Goal: Complete application form

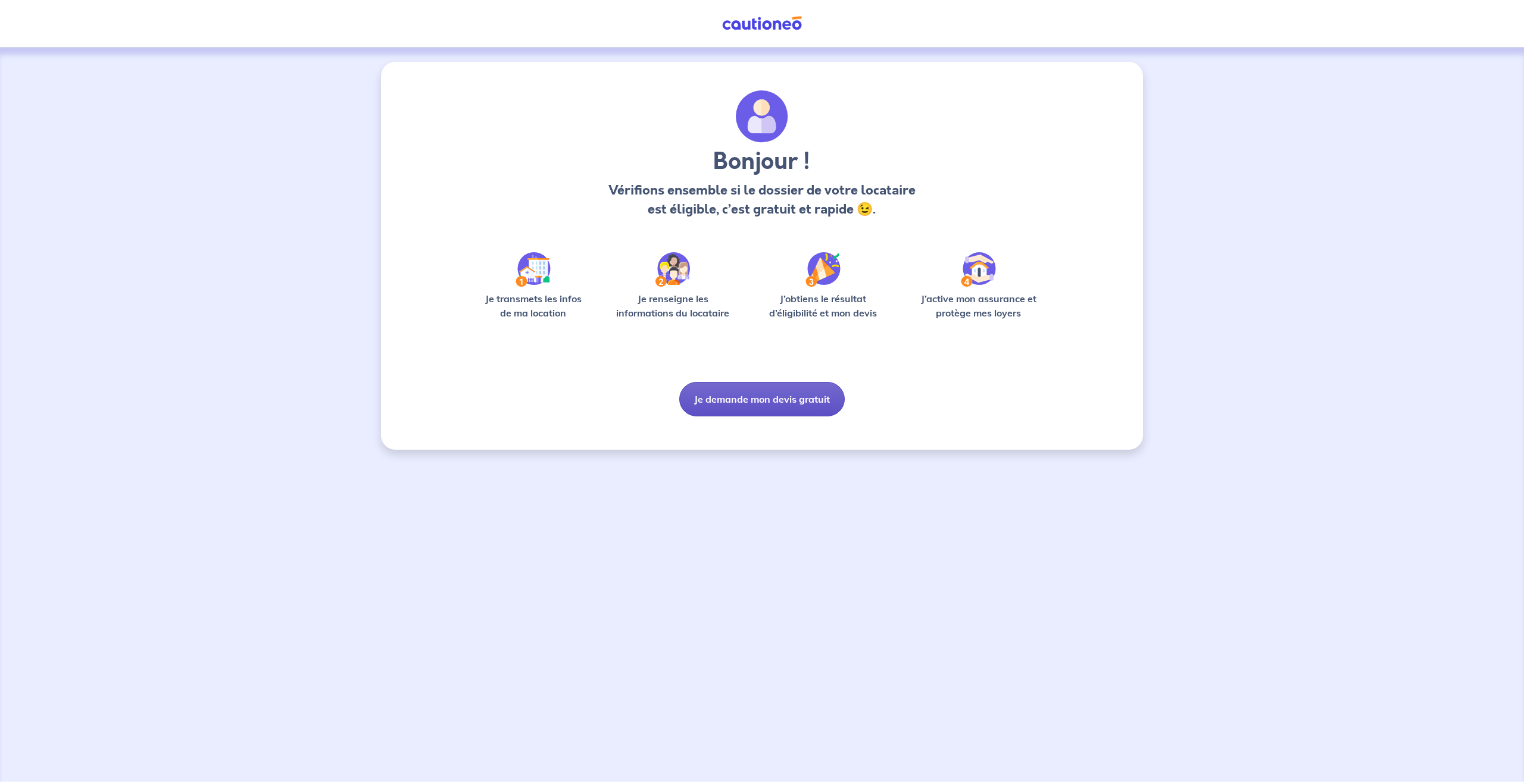
click at [771, 405] on button "Je demande mon devis gratuit" at bounding box center [762, 399] width 166 height 35
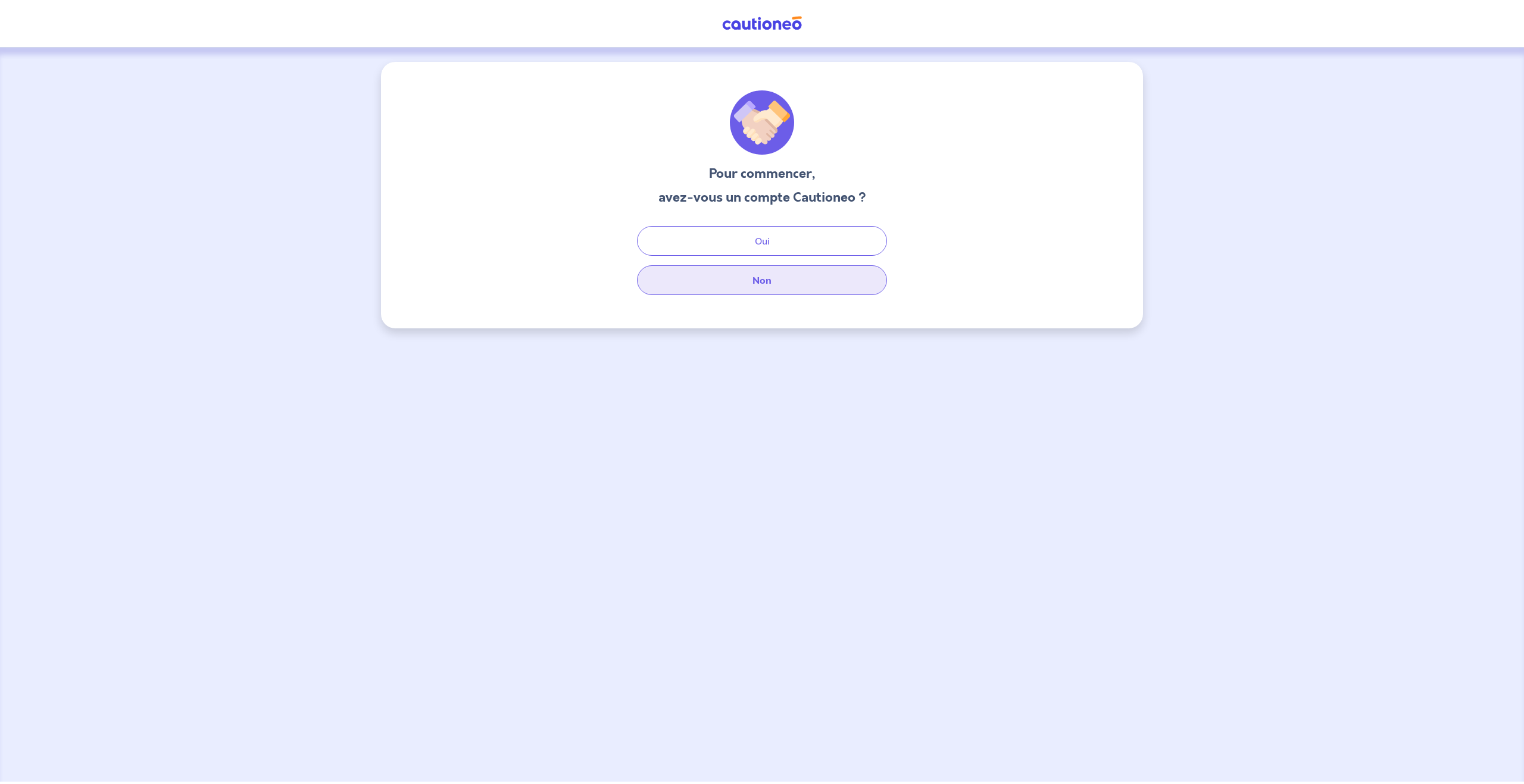
click at [774, 273] on button "Non" at bounding box center [762, 280] width 250 height 30
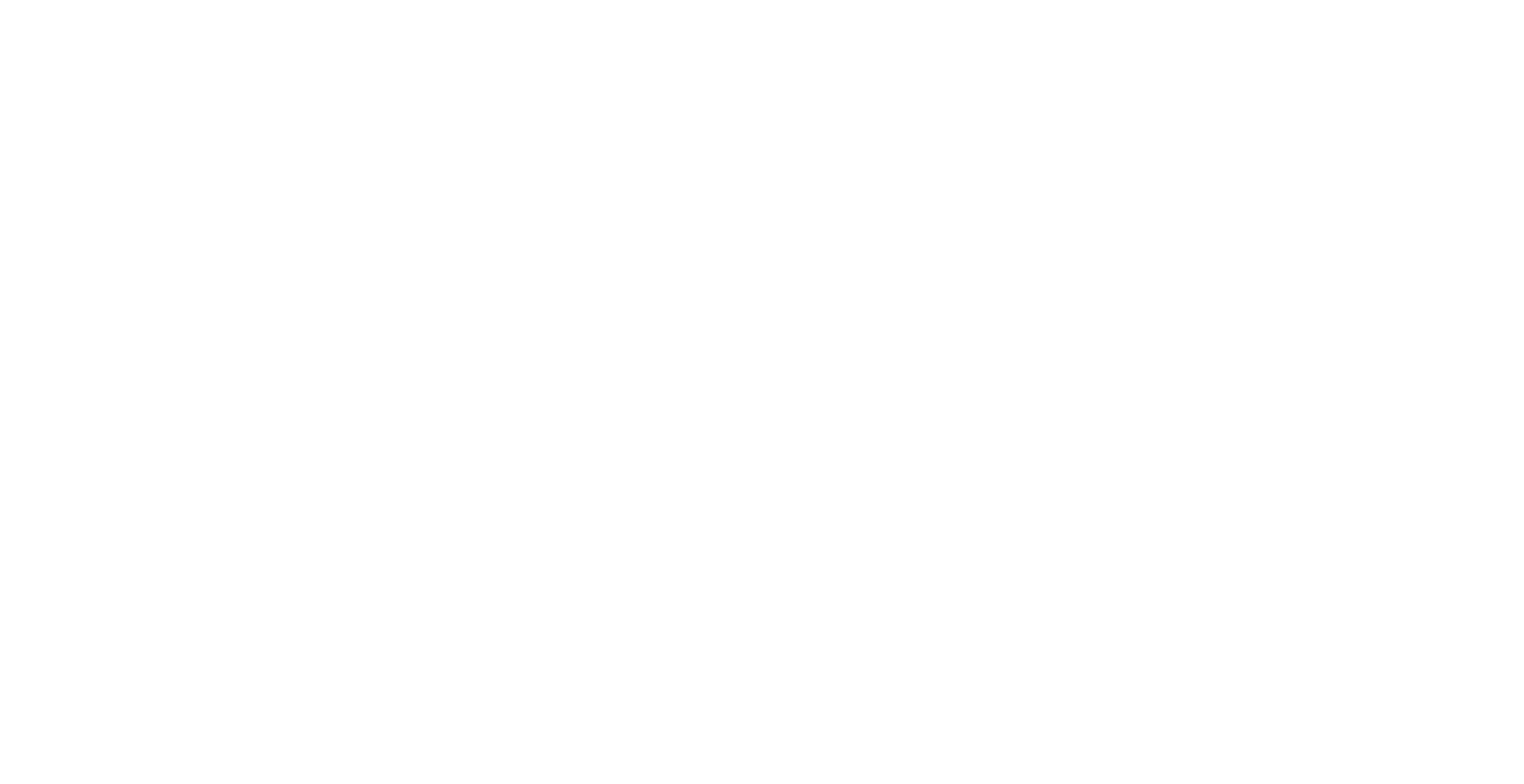
select select "FR"
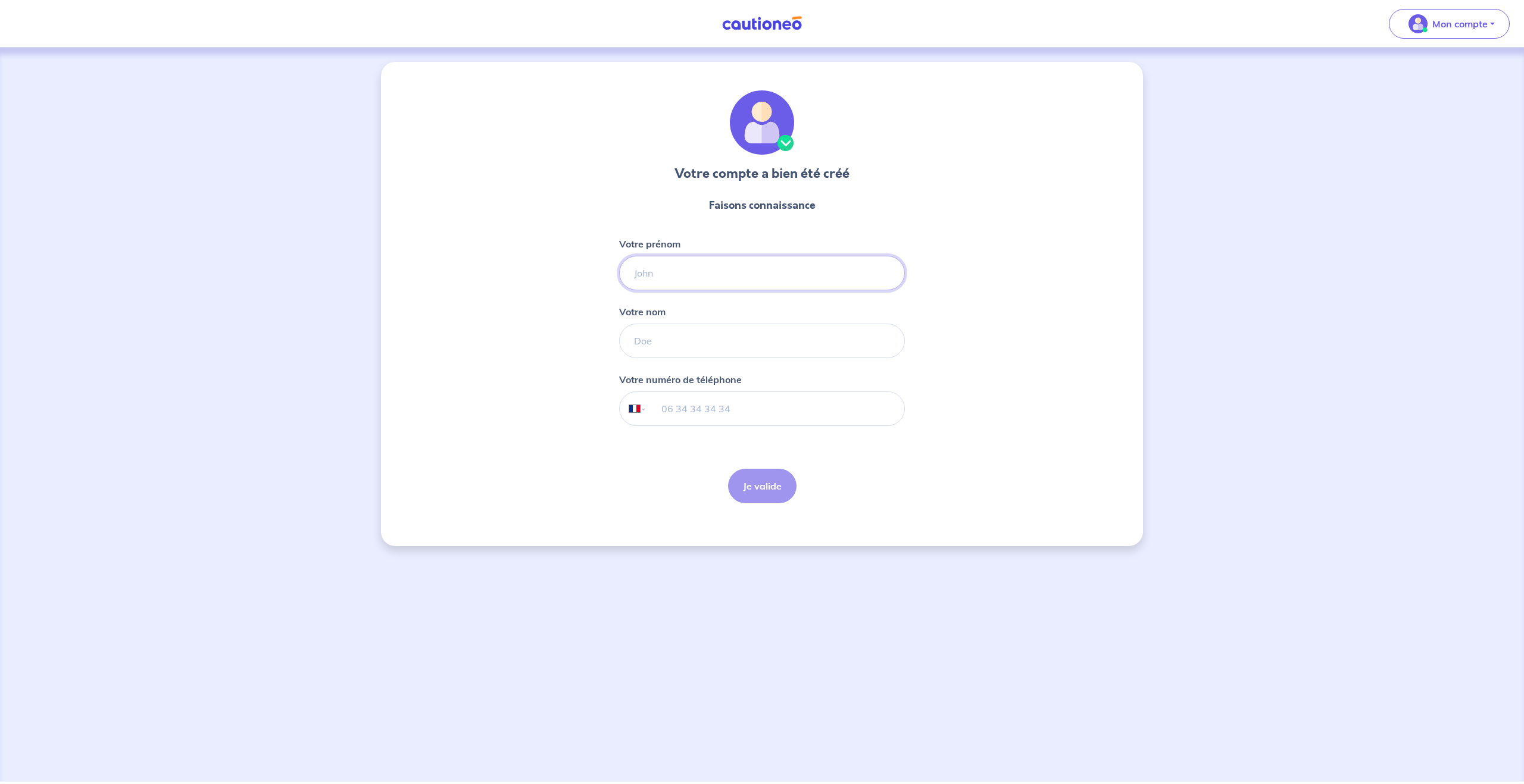
click at [672, 280] on input "Votre prénom" at bounding box center [762, 273] width 286 height 35
type input "Hajar"
click at [653, 345] on input "Votre nom" at bounding box center [762, 340] width 286 height 35
type input "DEBBARH"
type input "06 60 55 46 40"
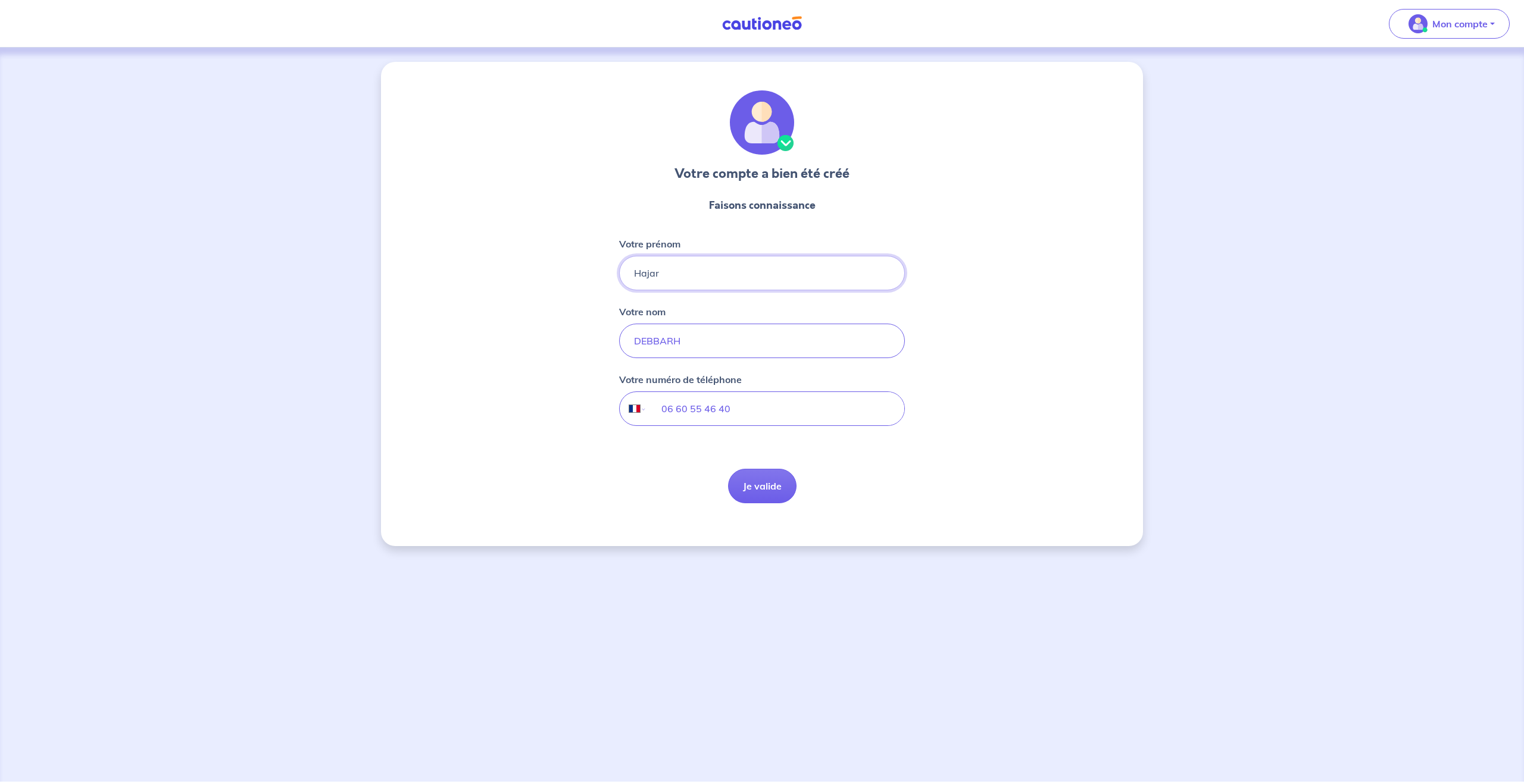
click at [673, 279] on input "Hajar" at bounding box center [762, 273] width 286 height 35
click at [686, 274] on input "Hajar" at bounding box center [762, 273] width 286 height 35
type input "H"
type input "Zohour"
click at [771, 487] on button "Je valide" at bounding box center [762, 486] width 69 height 35
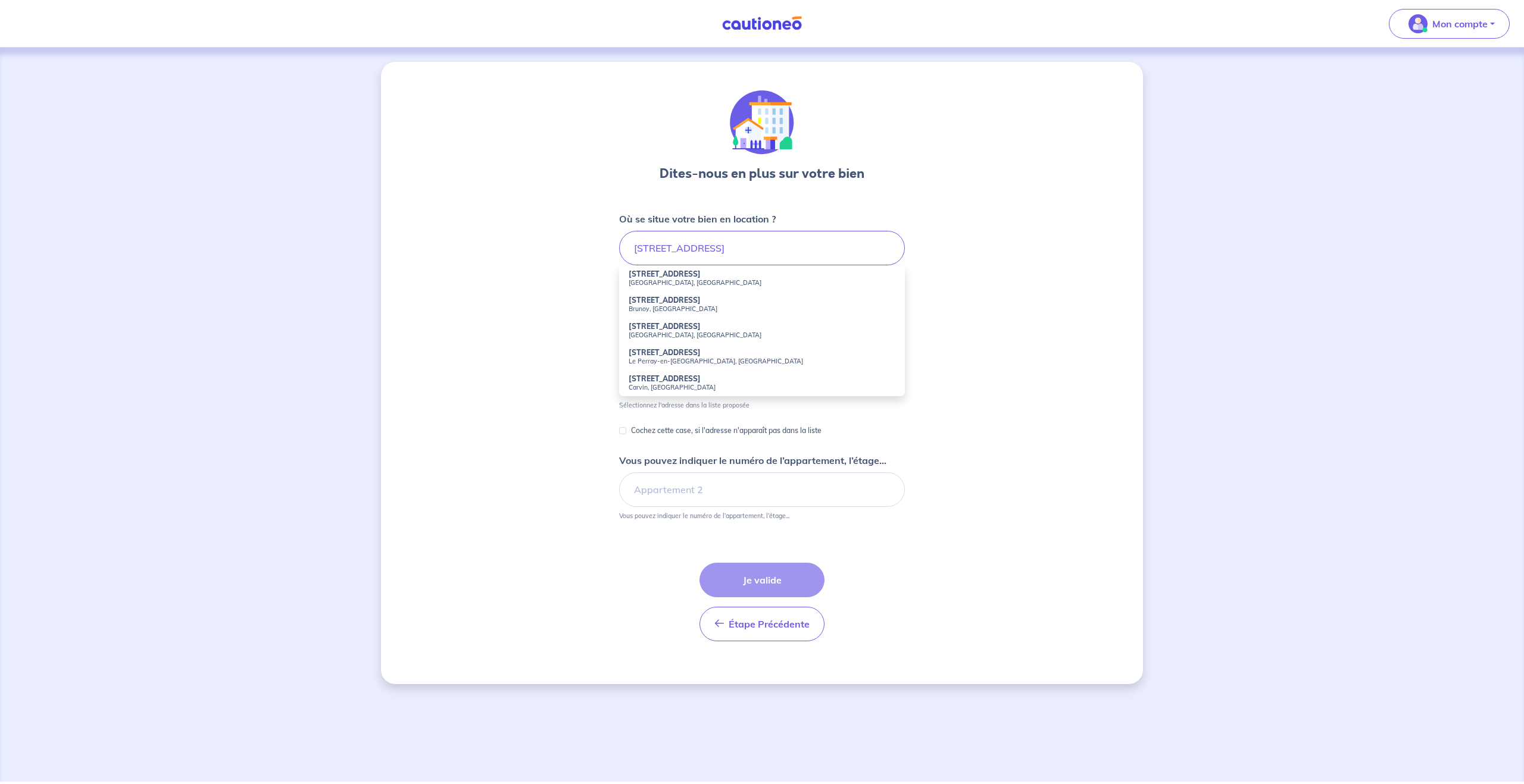
click at [683, 286] on small "[GEOGRAPHIC_DATA], [GEOGRAPHIC_DATA]" at bounding box center [762, 283] width 267 height 8
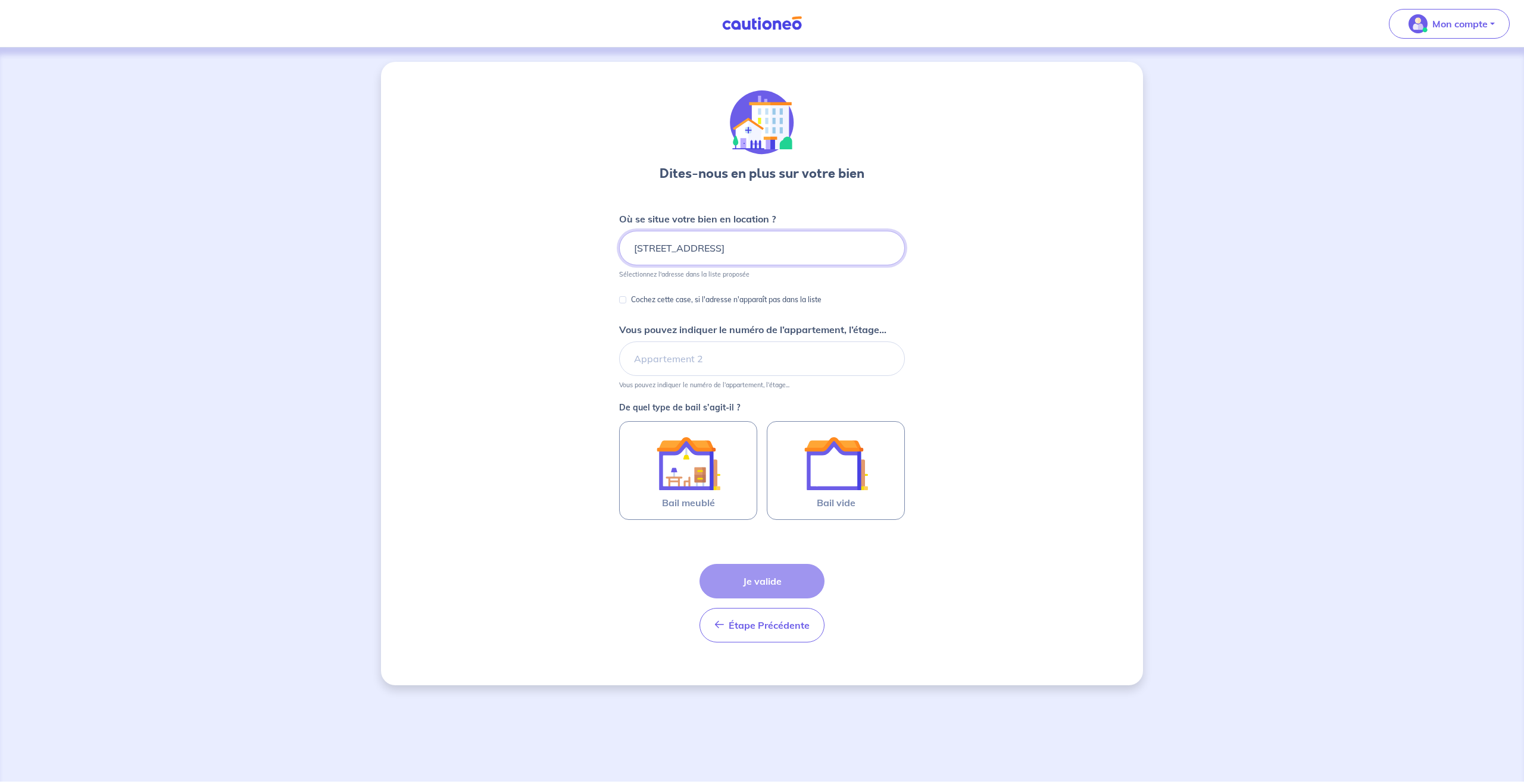
click at [826, 249] on input "[STREET_ADDRESS]" at bounding box center [762, 248] width 286 height 35
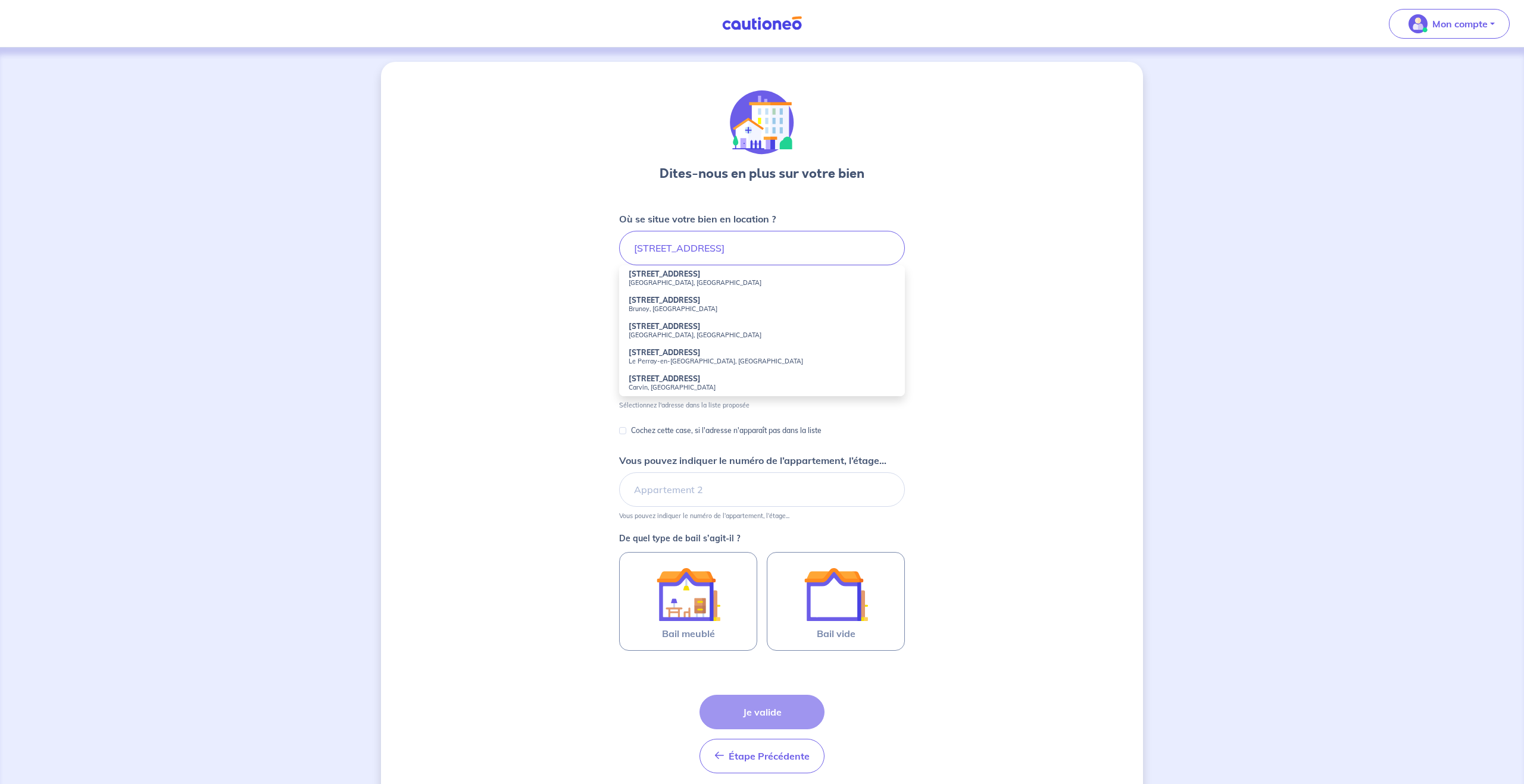
click at [716, 281] on small "[GEOGRAPHIC_DATA], [GEOGRAPHIC_DATA]" at bounding box center [762, 283] width 267 height 8
type input "[STREET_ADDRESS]"
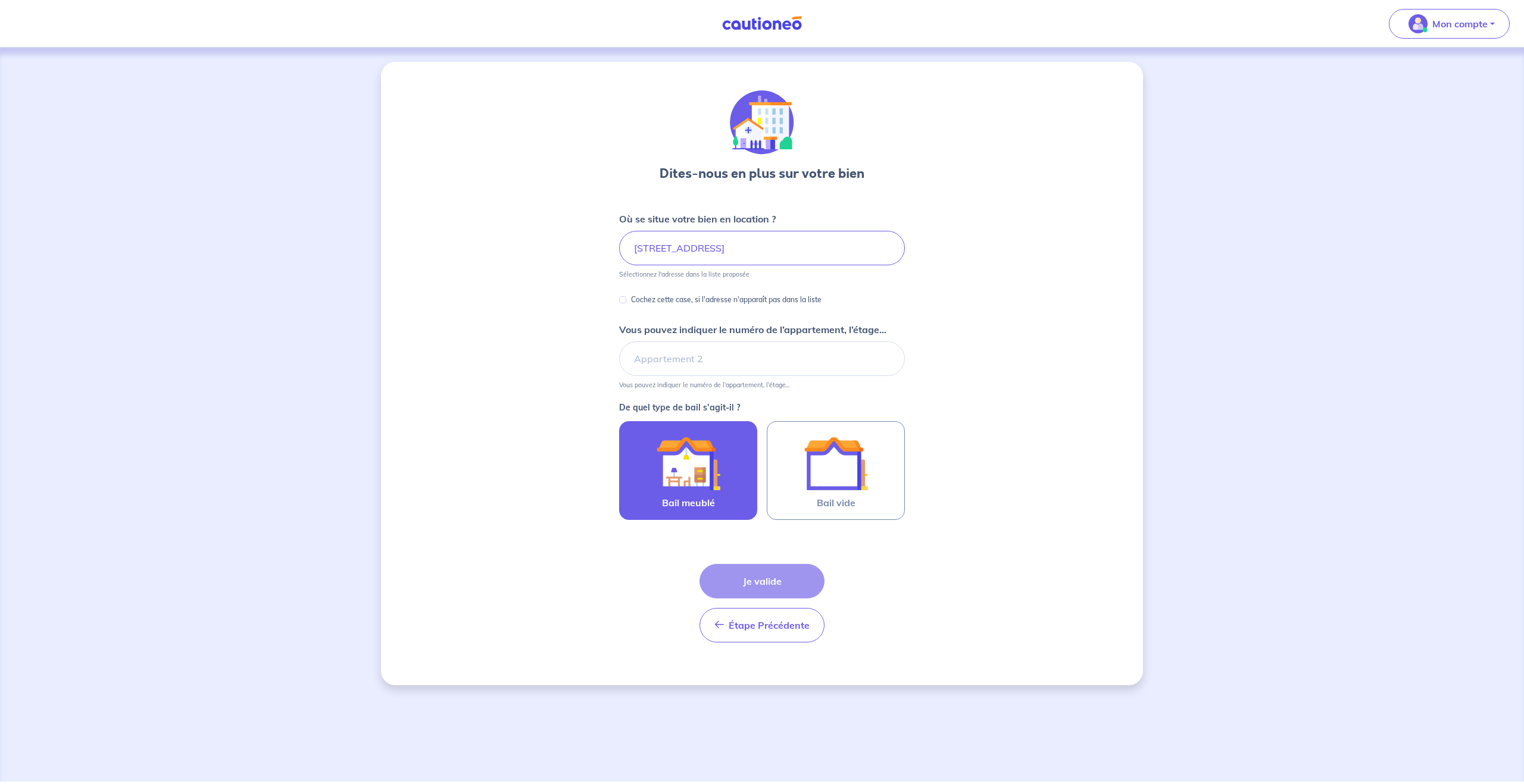
click at [695, 457] on img at bounding box center [688, 463] width 64 height 64
click at [0, 0] on input "Bail meublé" at bounding box center [0, 0] width 0 height 0
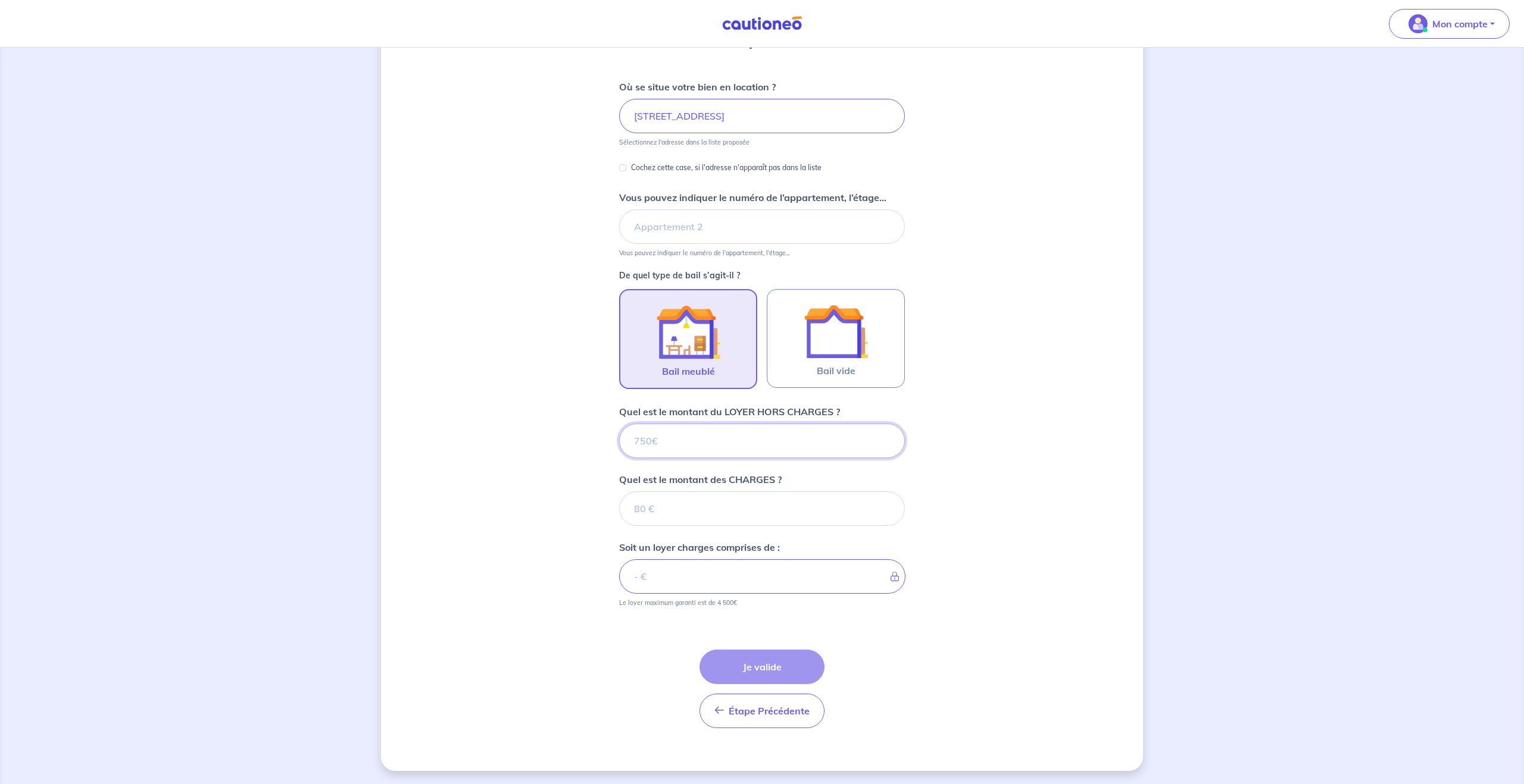
scroll to position [133, 0]
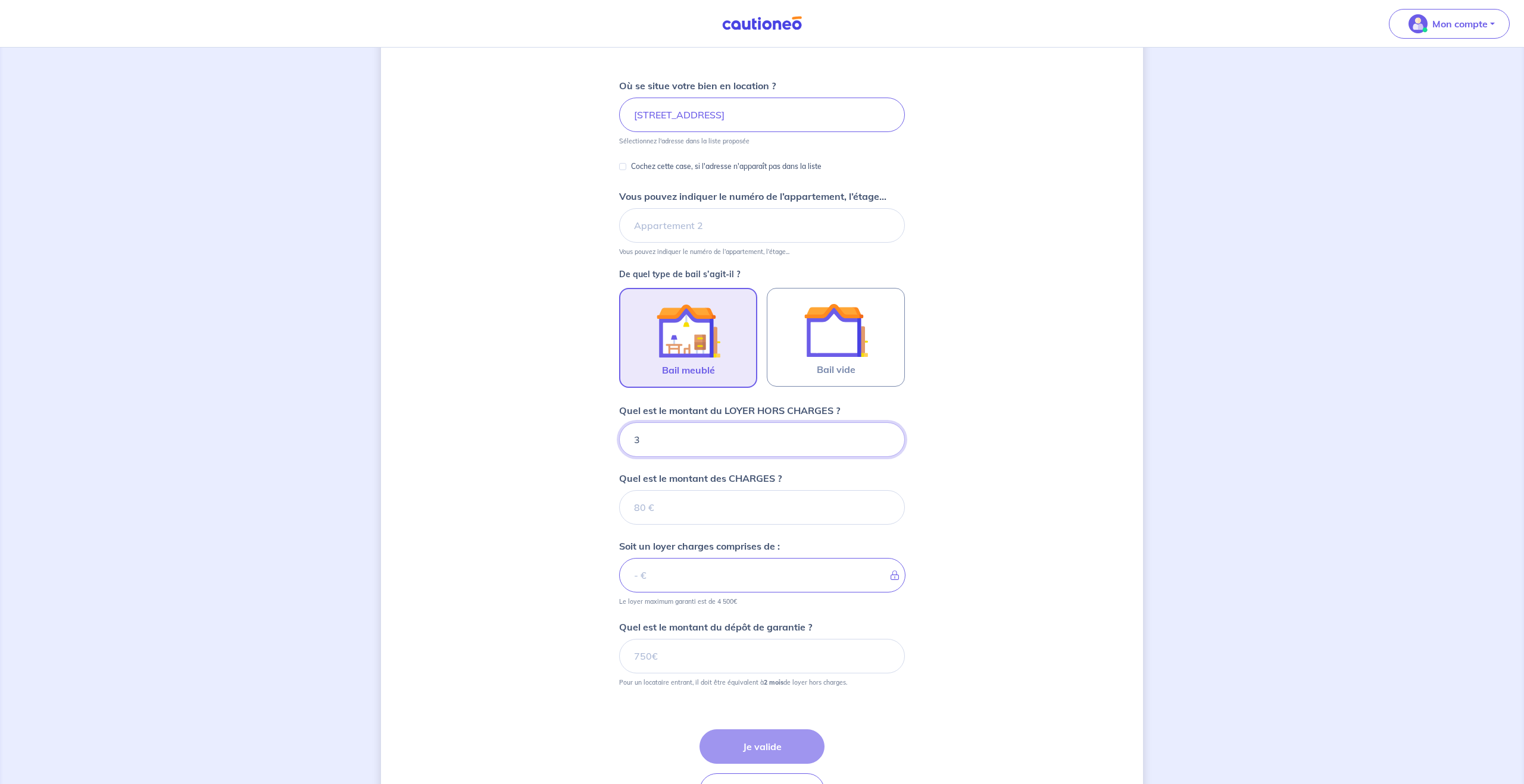
type input "37"
type input "3700"
click at [716, 511] on input "Quel est le montant des CHARGES ?" at bounding box center [762, 508] width 286 height 35
type input "310"
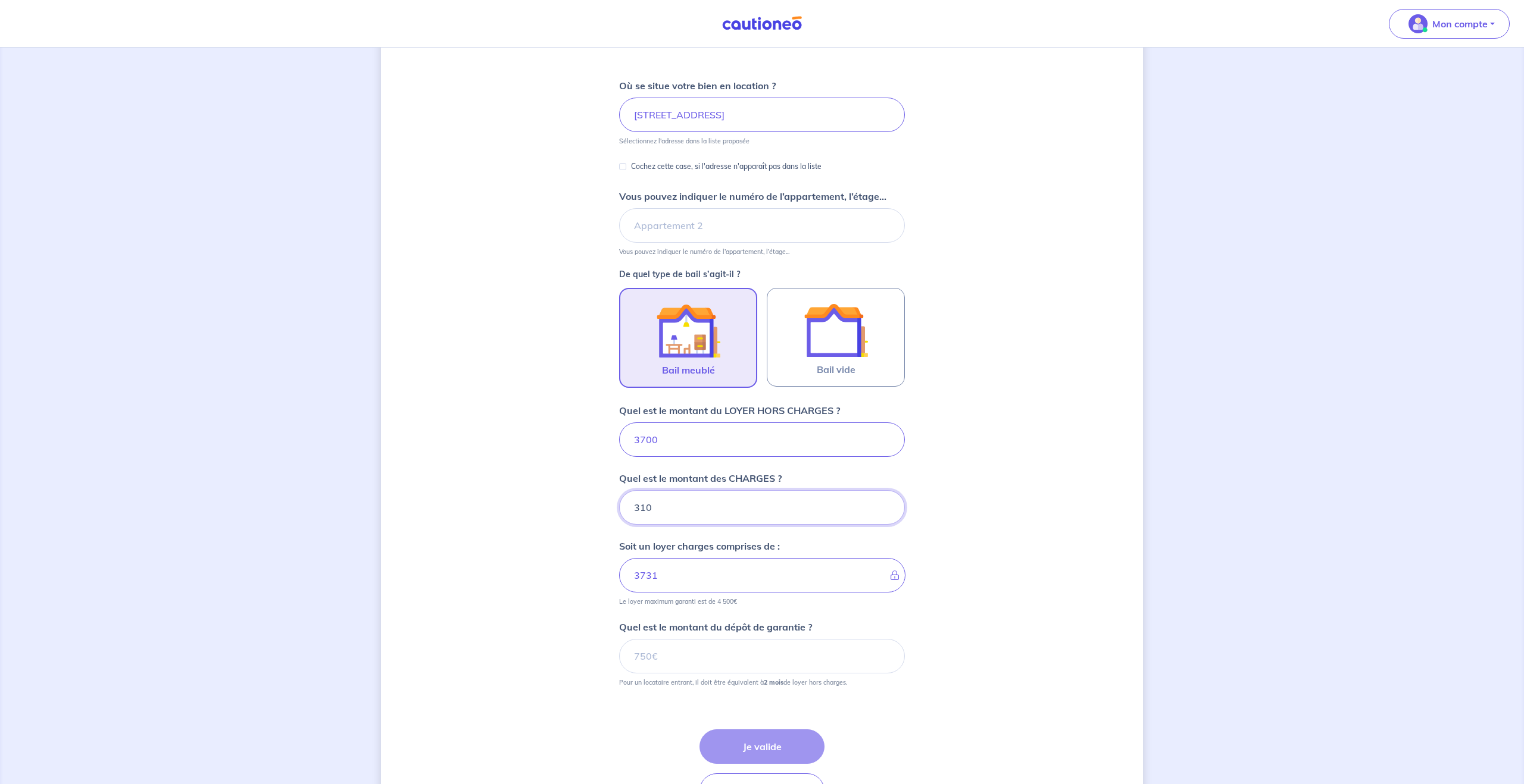
type input "4010"
type input "3"
type input "3700"
click at [646, 439] on input "3700" at bounding box center [762, 440] width 286 height 35
type input "300"
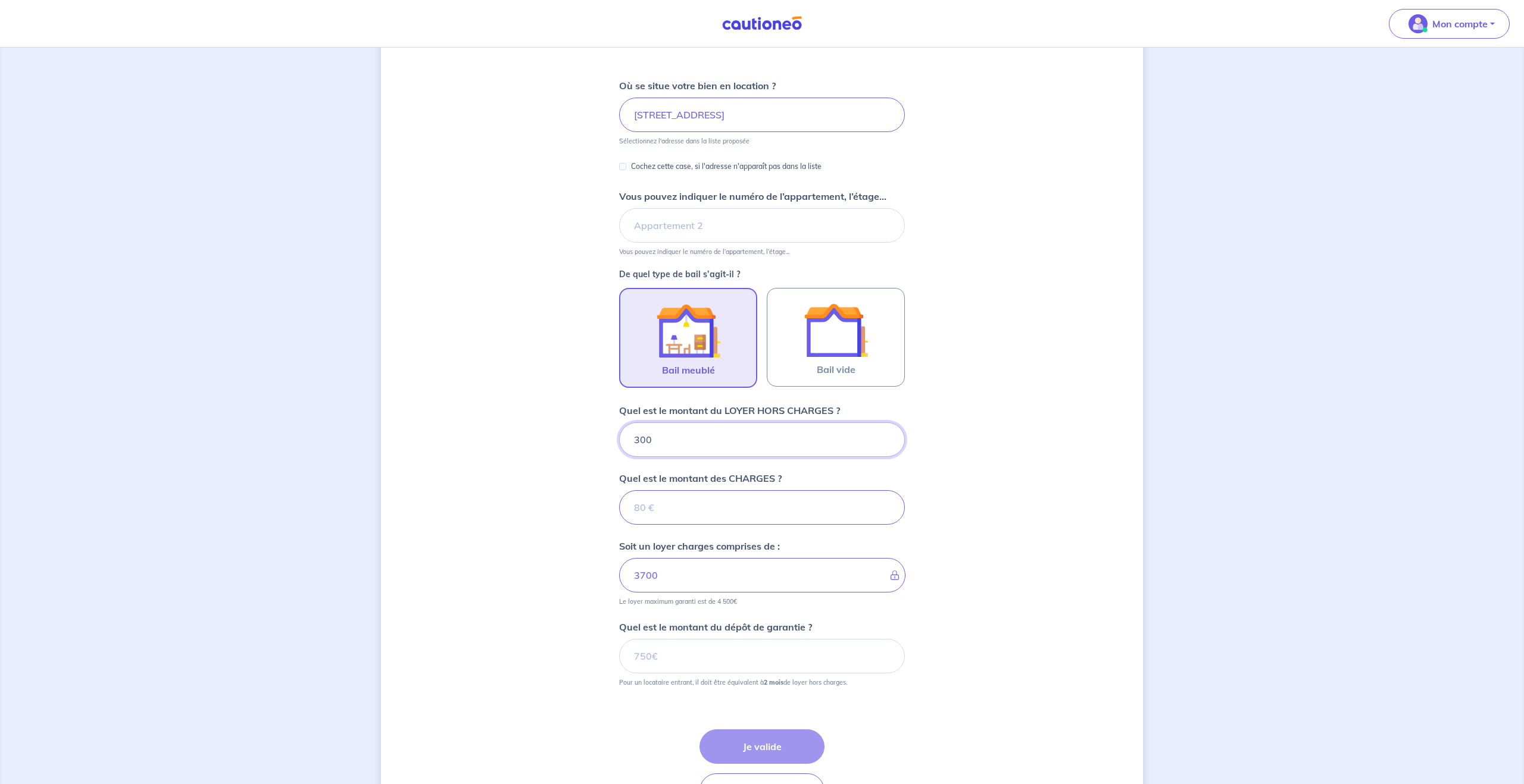
type input "300"
type input "3400"
click at [638, 508] on input "Quel est le montant des CHARGES ?" at bounding box center [762, 508] width 286 height 35
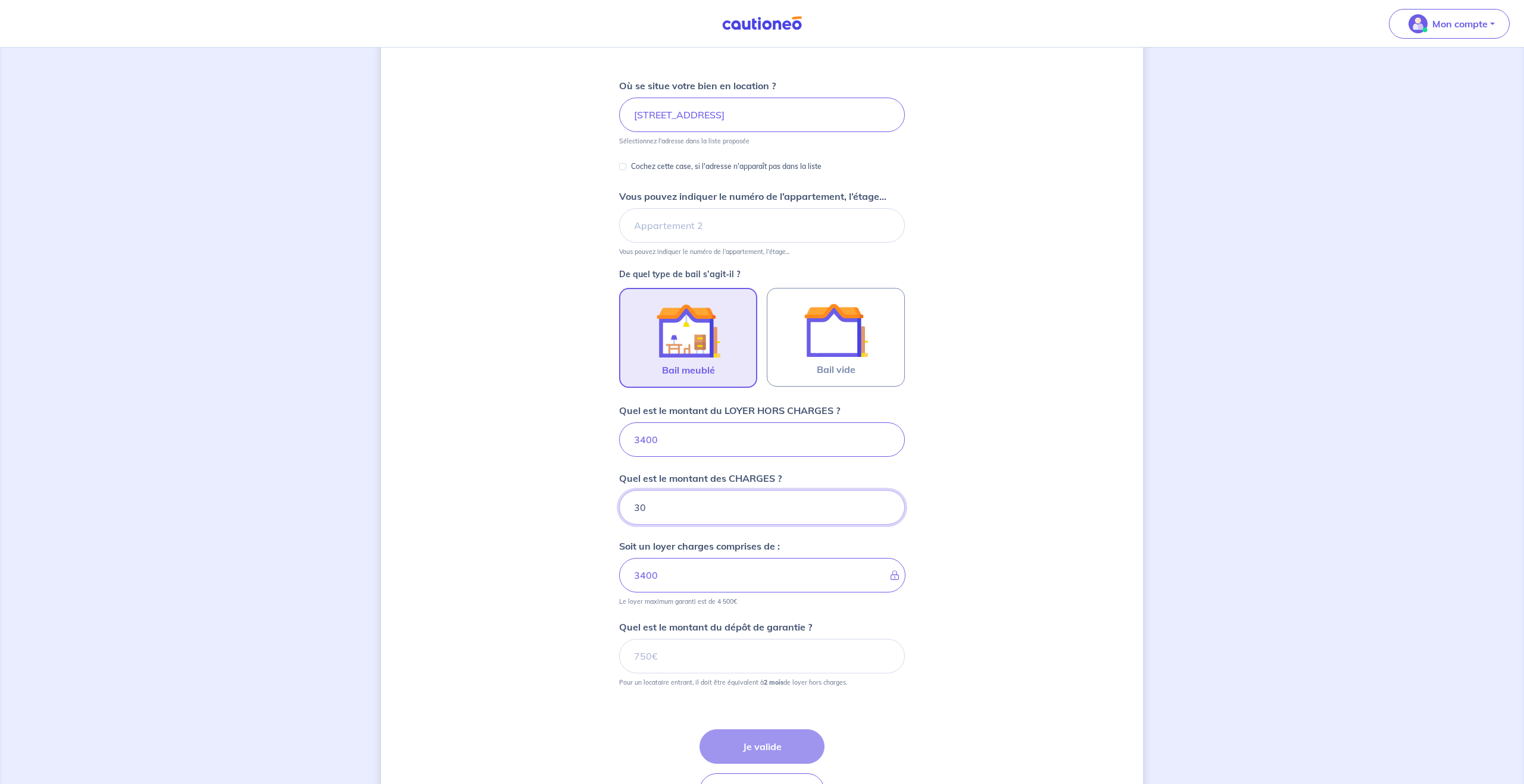
type input "300"
type input "3700"
type input "300"
click at [676, 557] on div "Soit un loyer charges comprises de : 3700 Le loyer maximum garanti est de 4 500€" at bounding box center [762, 572] width 286 height 67
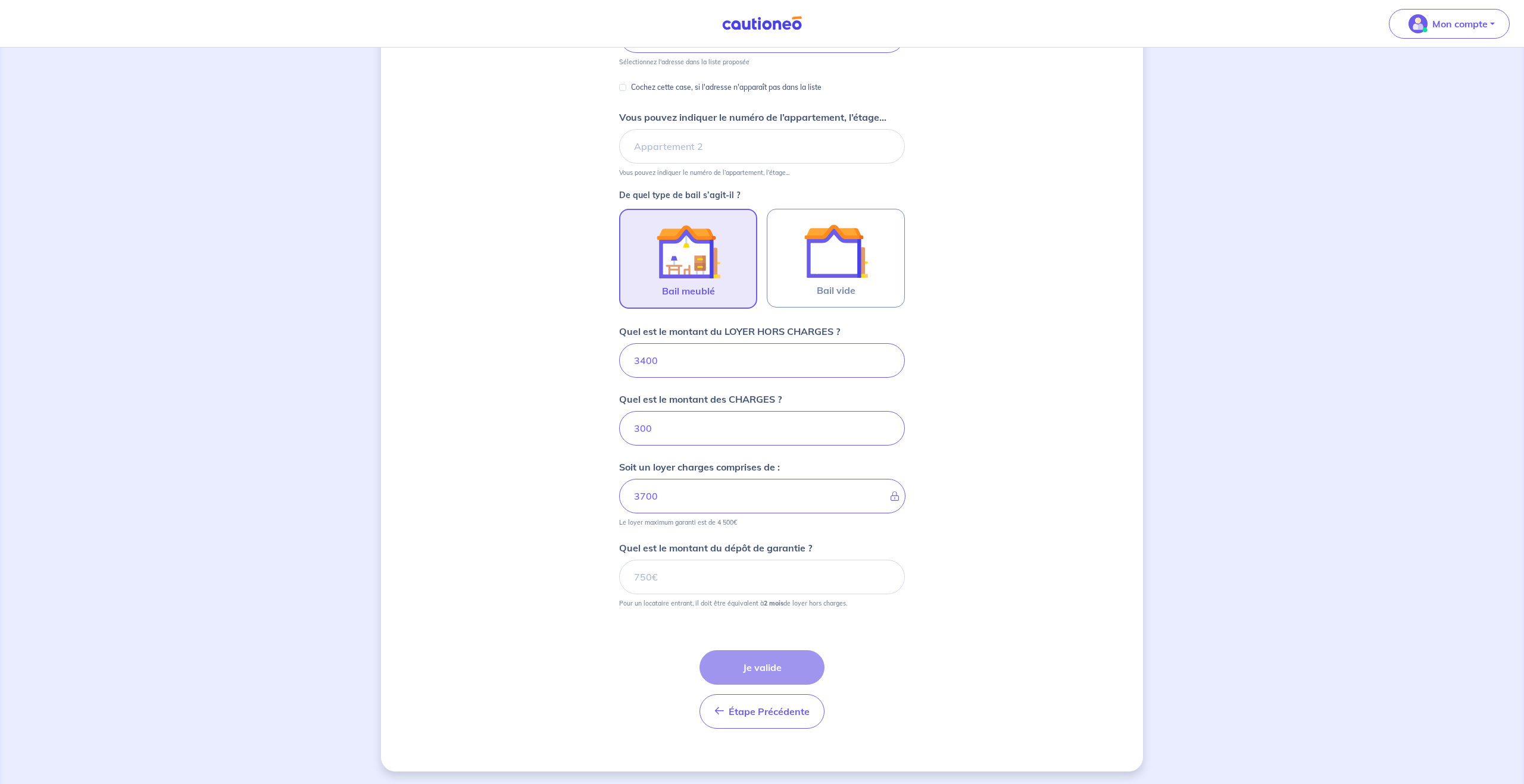
scroll to position [214, 0]
click at [647, 578] on input "Quel est le montant du dépôt de garantie ?" at bounding box center [762, 575] width 286 height 35
type input "6800"
click at [639, 427] on input "300" at bounding box center [762, 427] width 286 height 35
click at [769, 666] on button "Je valide" at bounding box center [762, 665] width 125 height 35
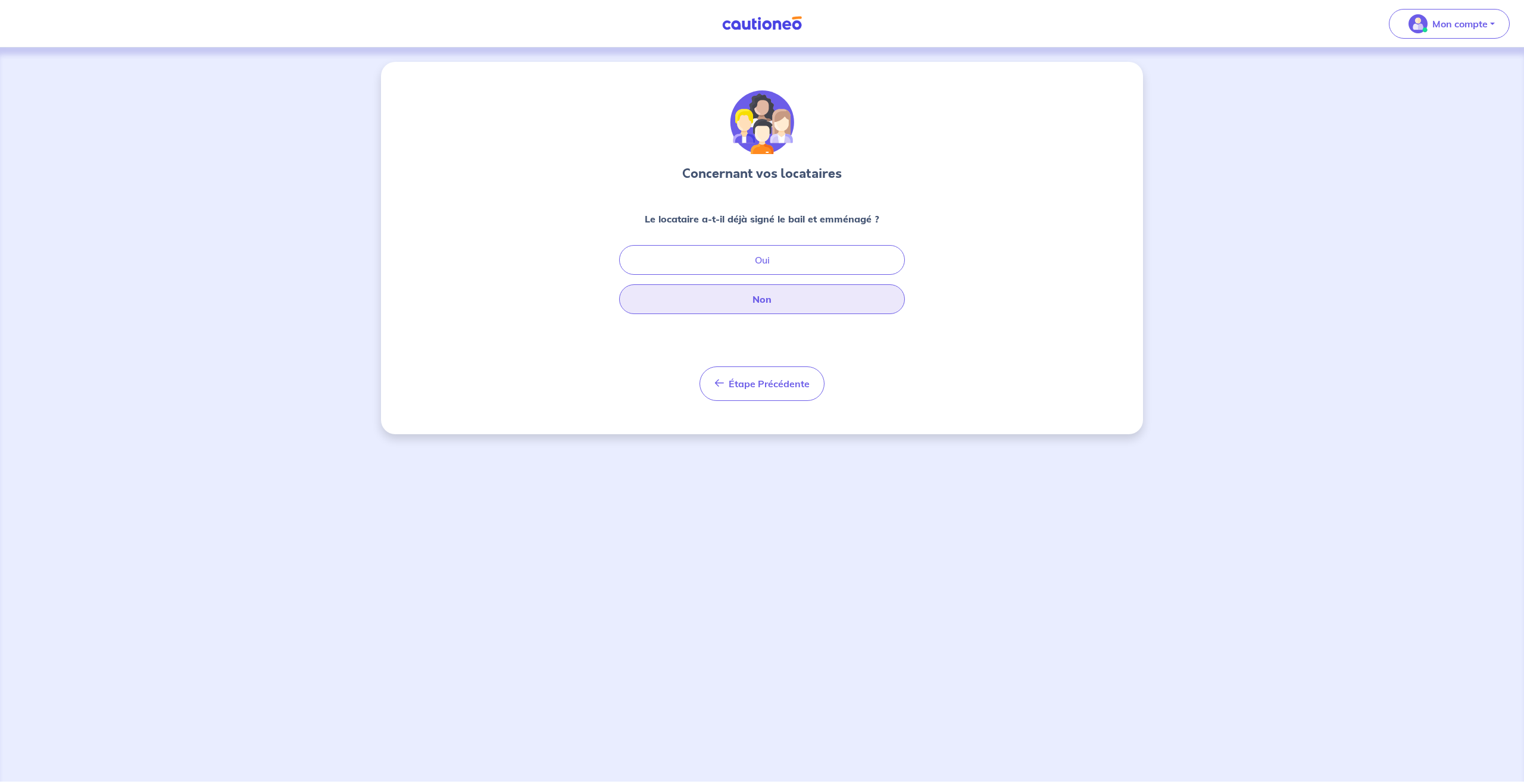
click at [765, 300] on button "Non" at bounding box center [762, 299] width 286 height 30
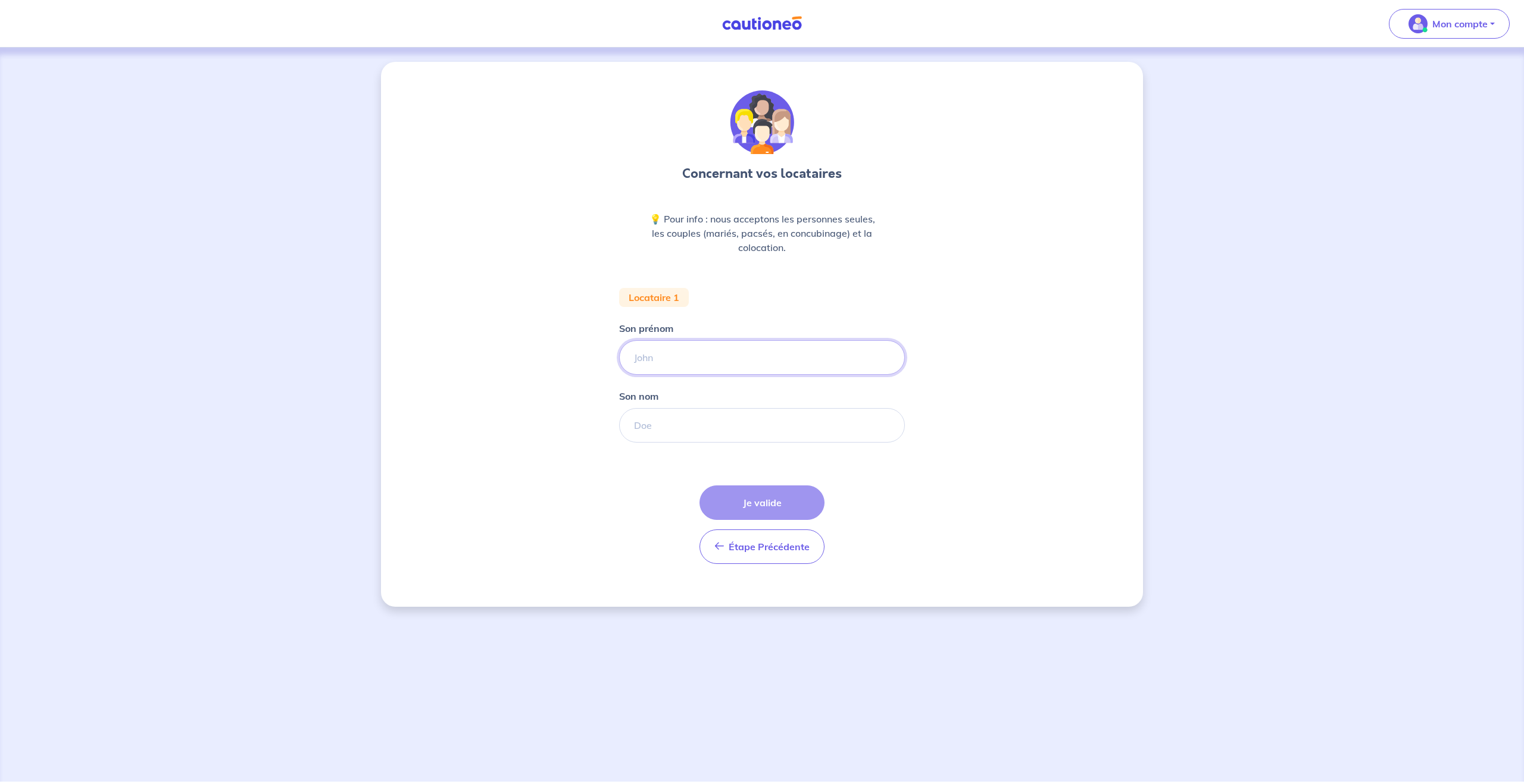
click at [669, 357] on input "Son prénom" at bounding box center [762, 357] width 286 height 35
type input "[GEOGRAPHIC_DATA]"
click at [651, 427] on input "Son nom" at bounding box center [762, 425] width 286 height 35
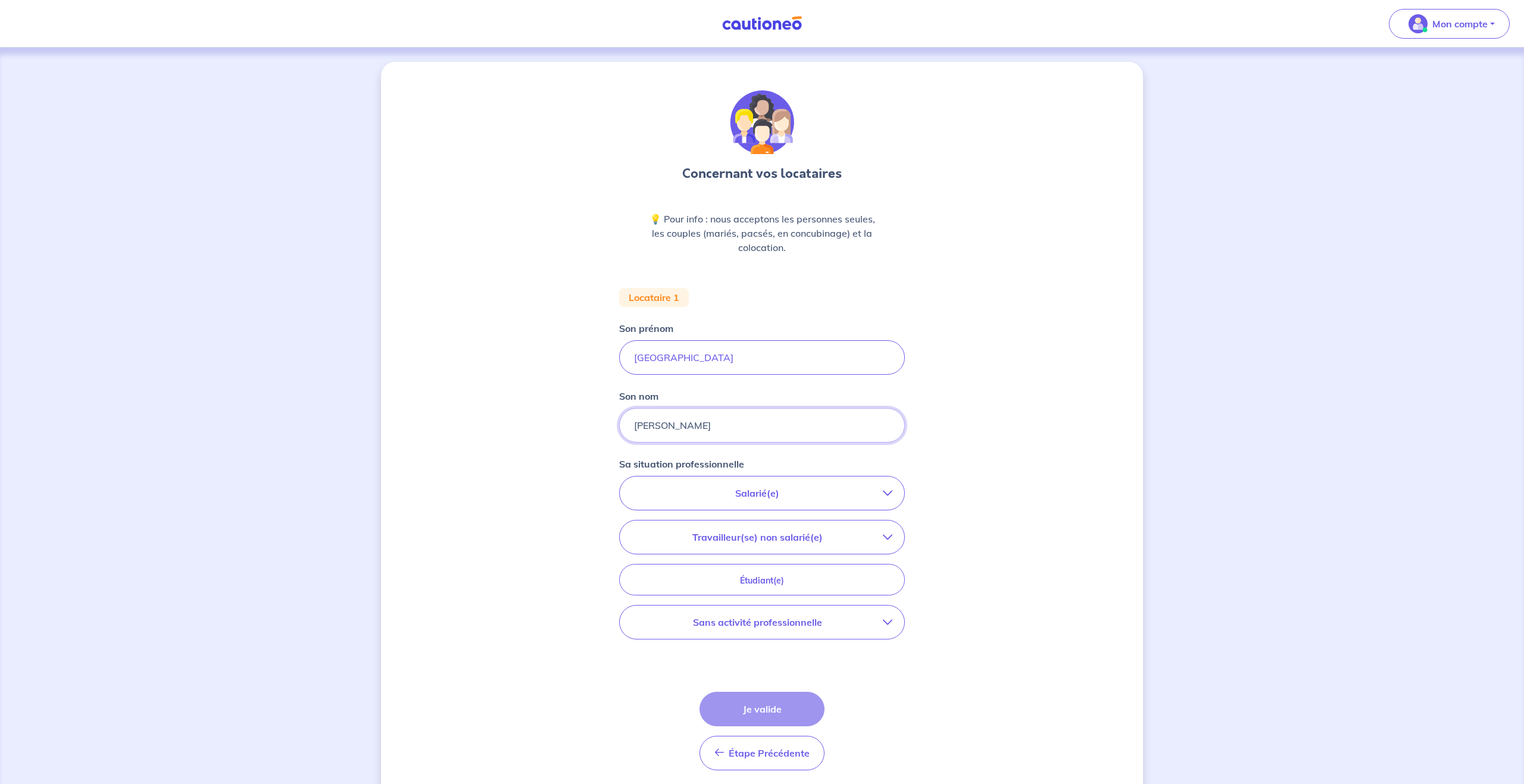
type input "[PERSON_NAME]"
click at [751, 490] on p "Salarié(e)" at bounding box center [757, 493] width 251 height 15
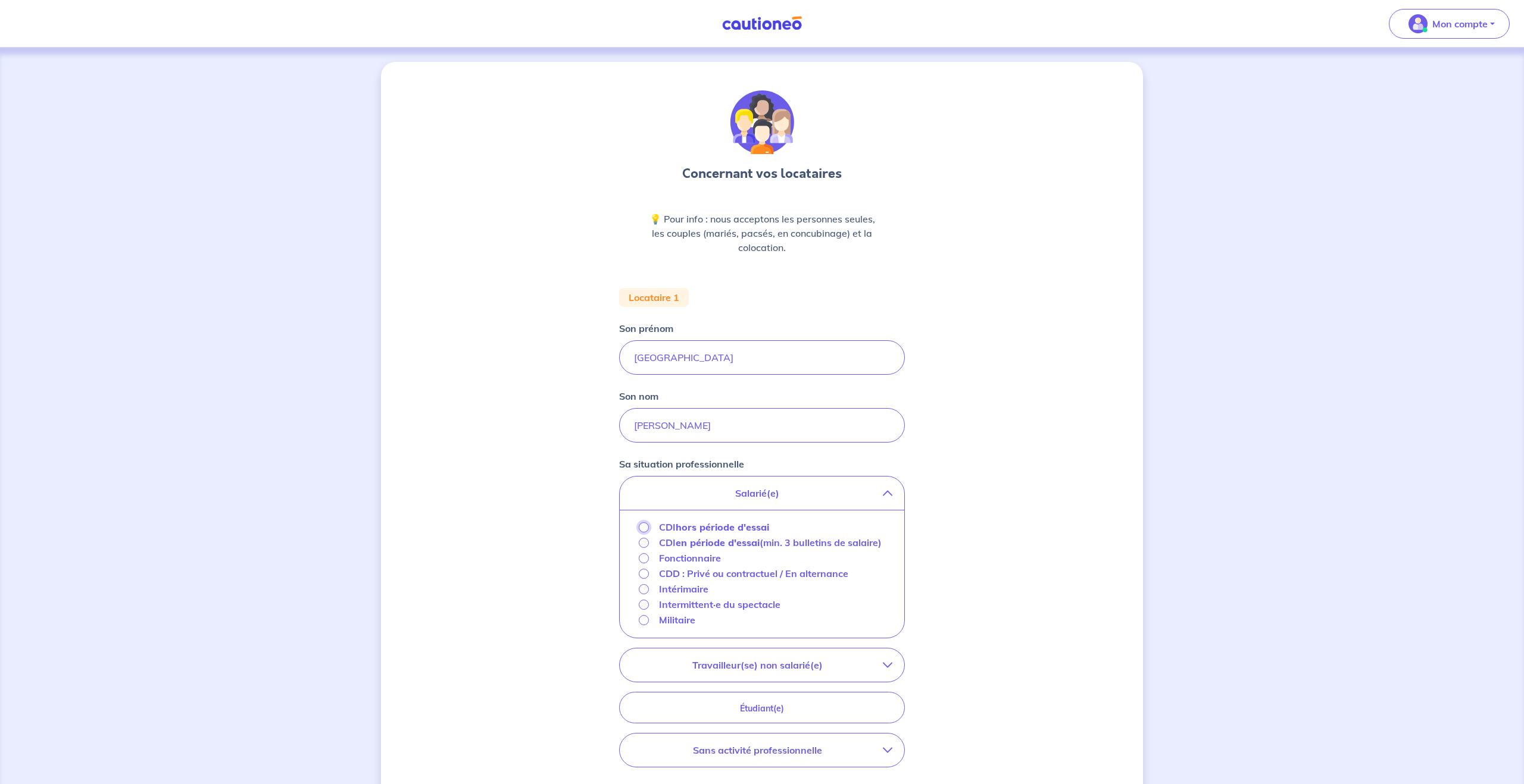
click at [643, 525] on input "CDI hors période d'essai" at bounding box center [643, 527] width 10 height 10
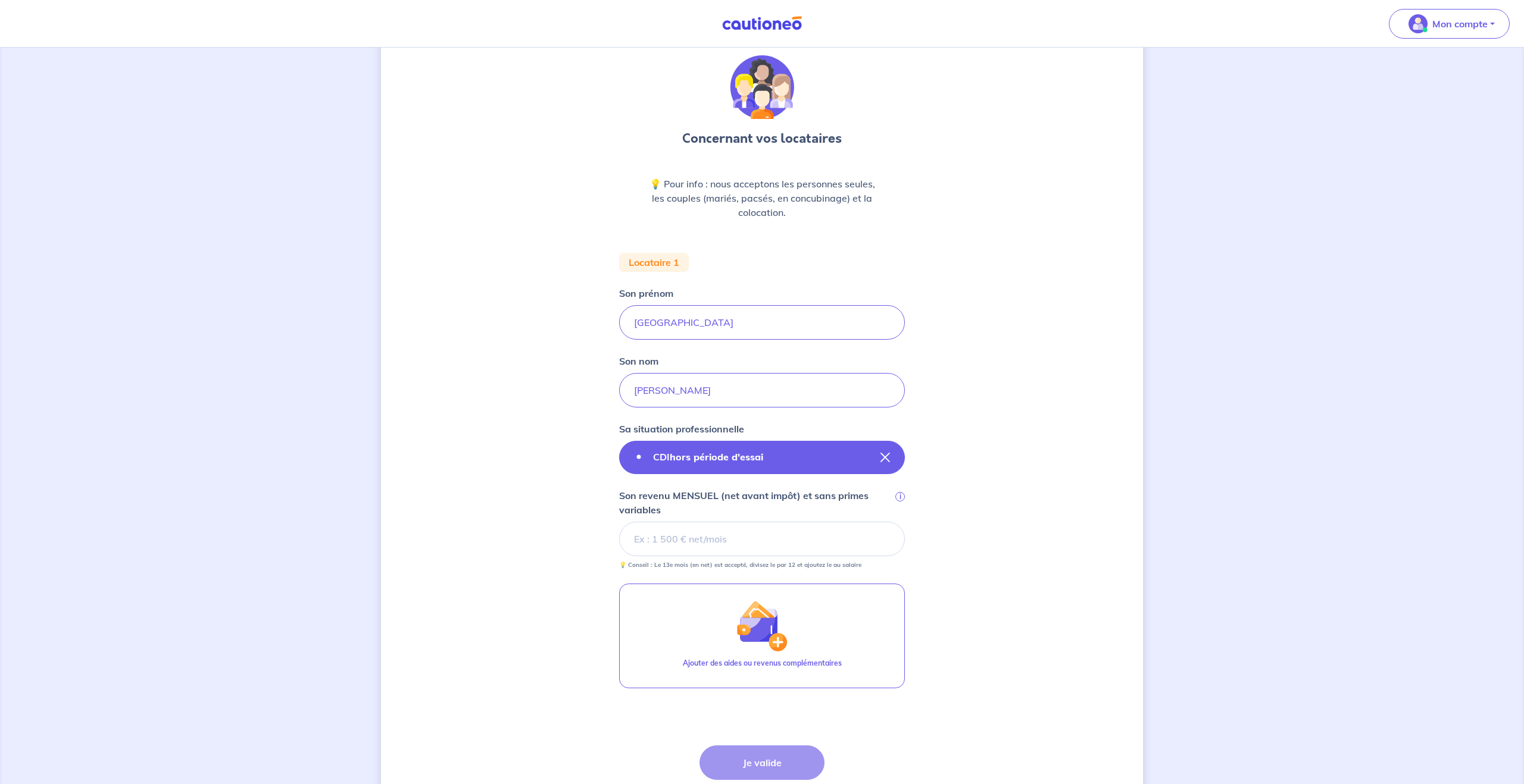
scroll to position [28, 0]
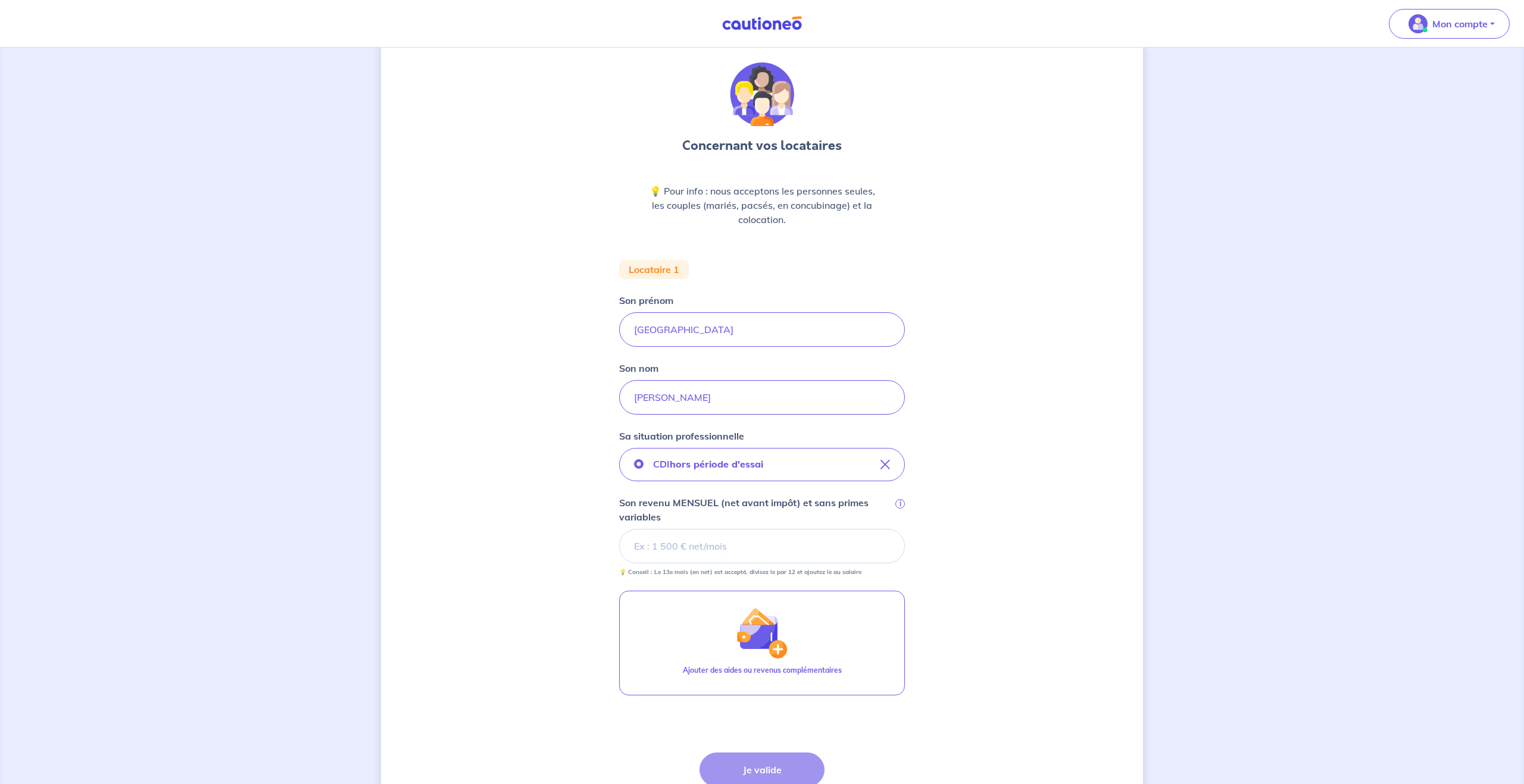
drag, startPoint x: 844, startPoint y: 467, endPoint x: 859, endPoint y: 469, distance: 15.1
click at [844, 467] on button "CDI hors période d'essai" at bounding box center [762, 464] width 286 height 33
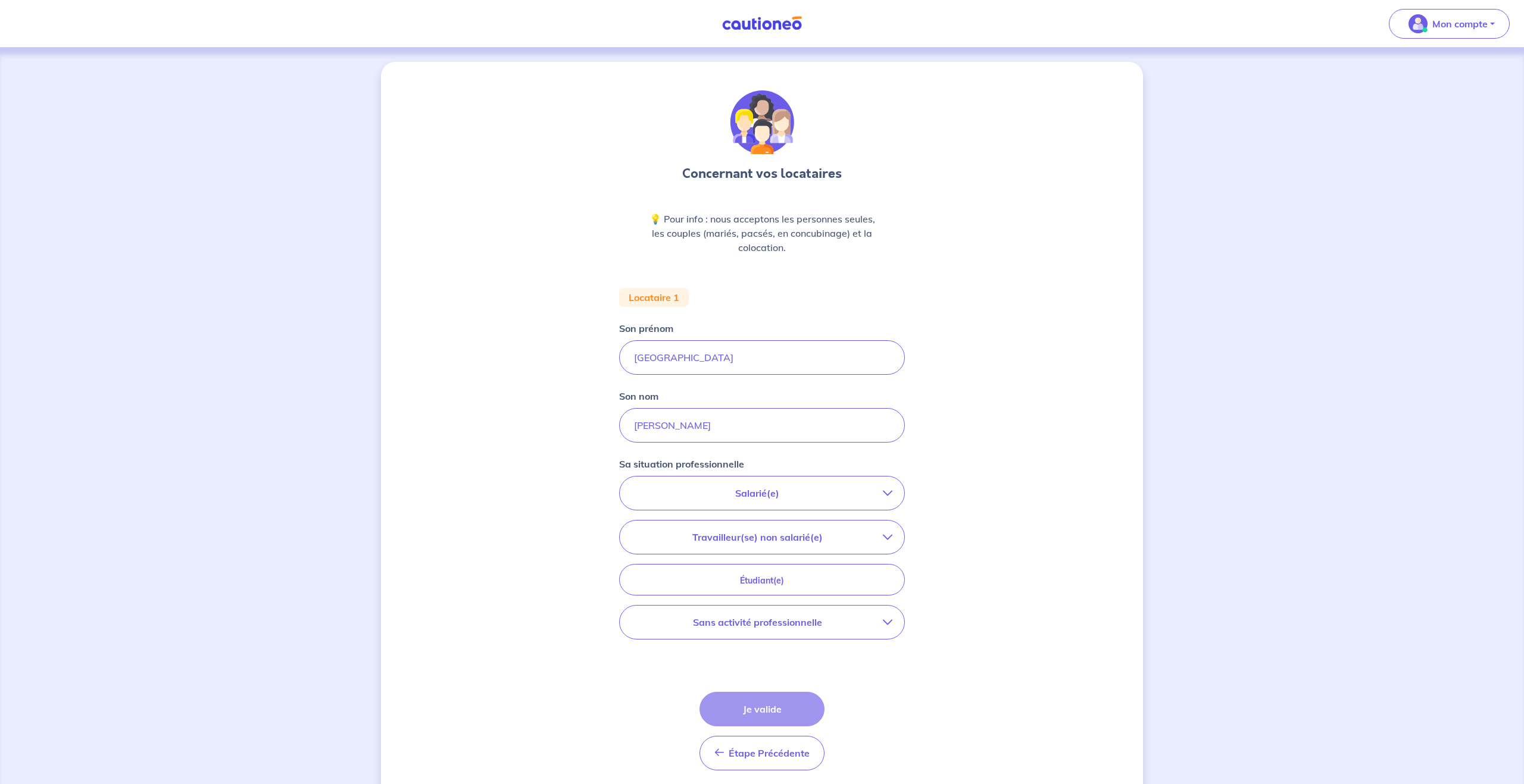
click at [830, 493] on p "Salarié(e)" at bounding box center [757, 493] width 251 height 15
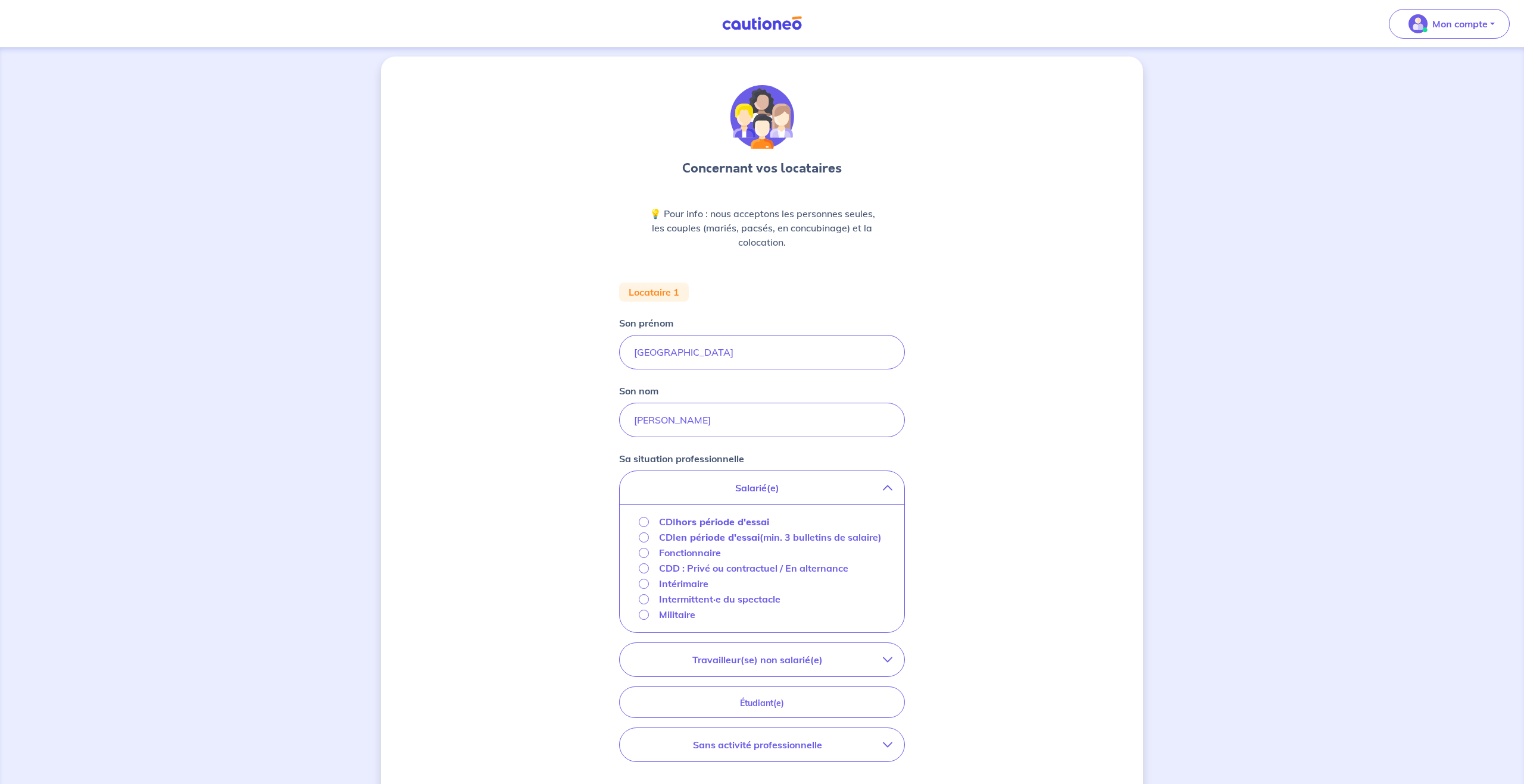
click at [767, 526] on strong "hors période d'essai" at bounding box center [722, 521] width 93 height 12
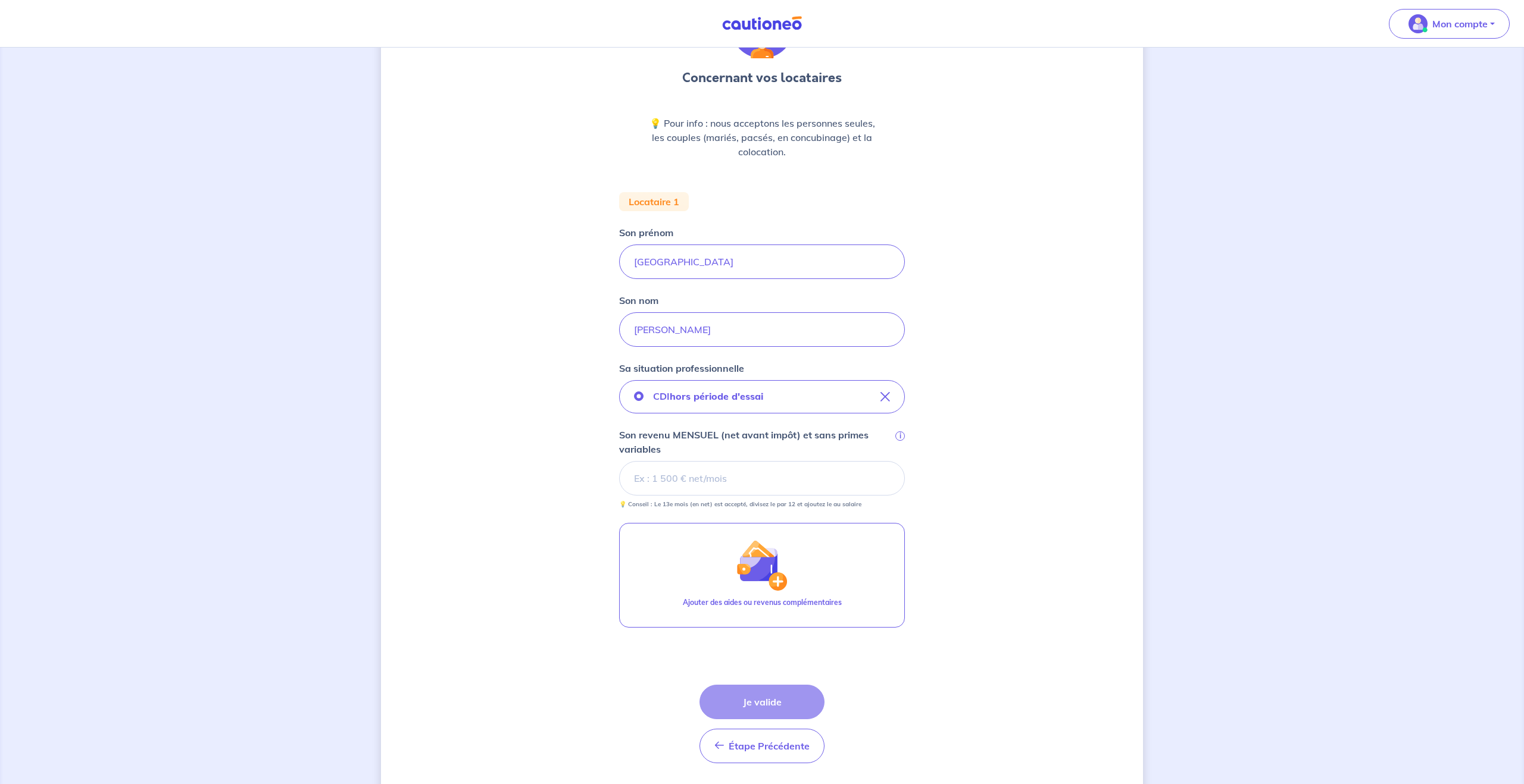
scroll to position [132, 0]
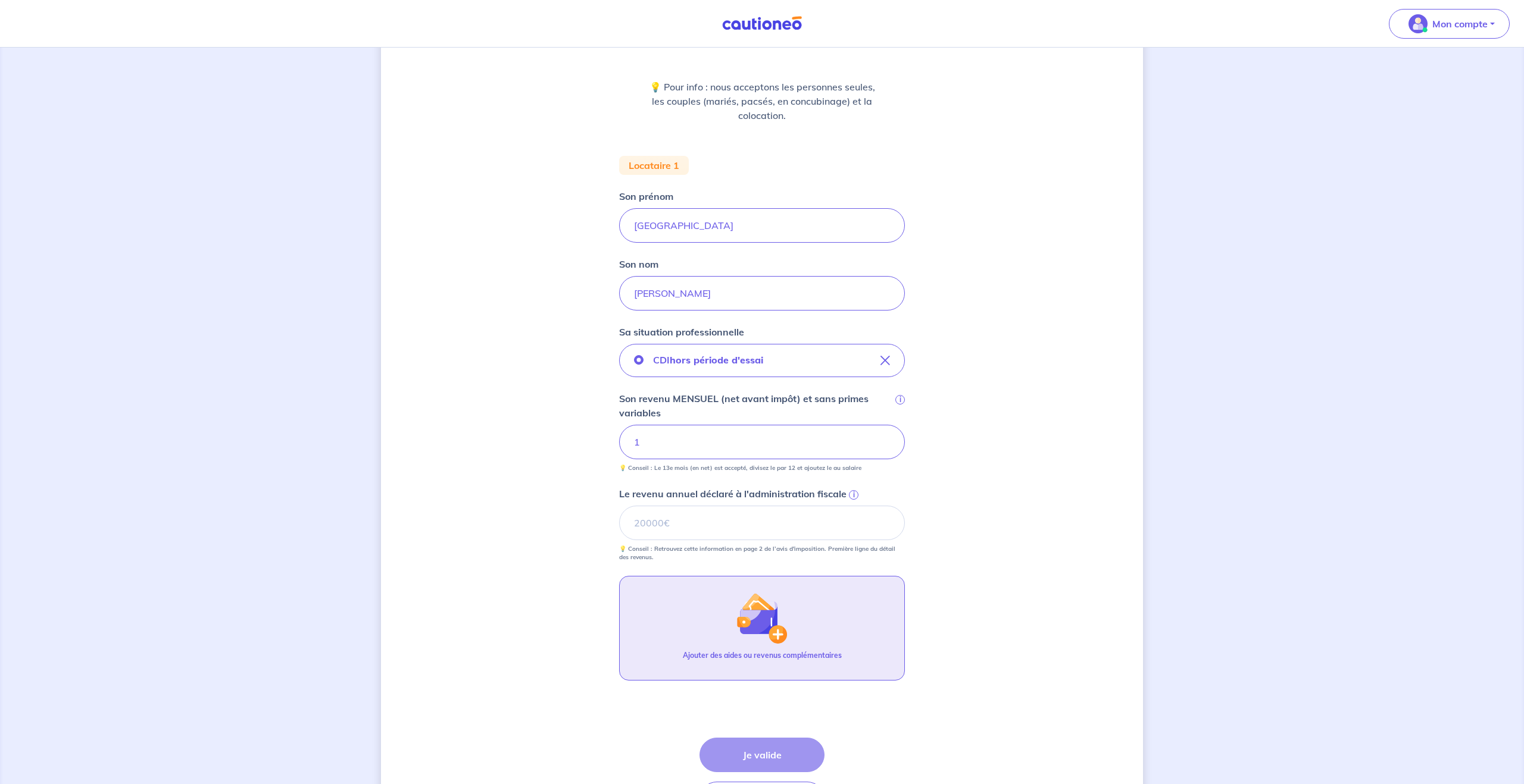
click at [765, 622] on img "button" at bounding box center [762, 618] width 51 height 51
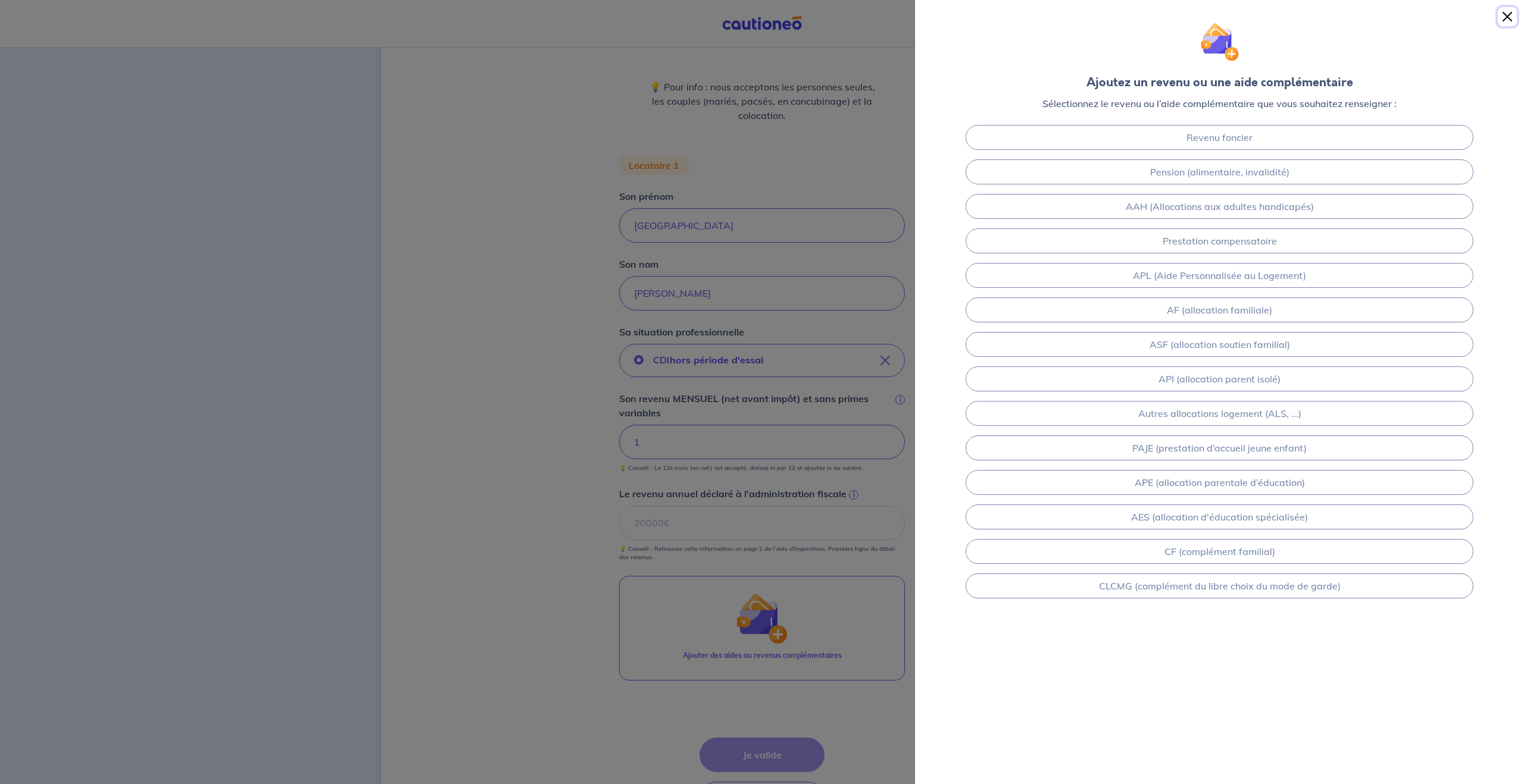
drag, startPoint x: 1512, startPoint y: 15, endPoint x: 1493, endPoint y: 33, distance: 26.2
click at [1512, 15] on button "Close" at bounding box center [1507, 16] width 19 height 19
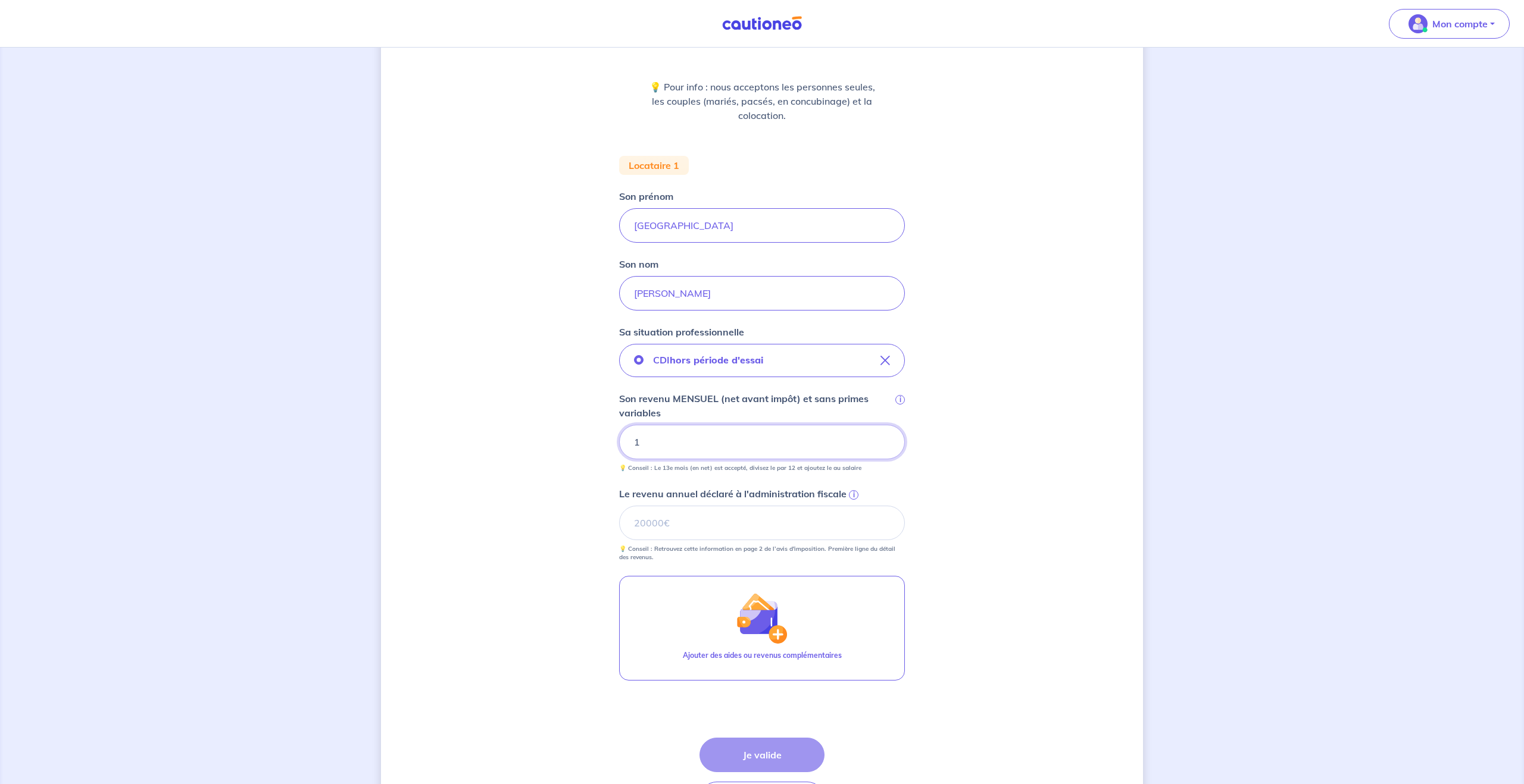
click at [662, 444] on input "1" at bounding box center [762, 442] width 286 height 35
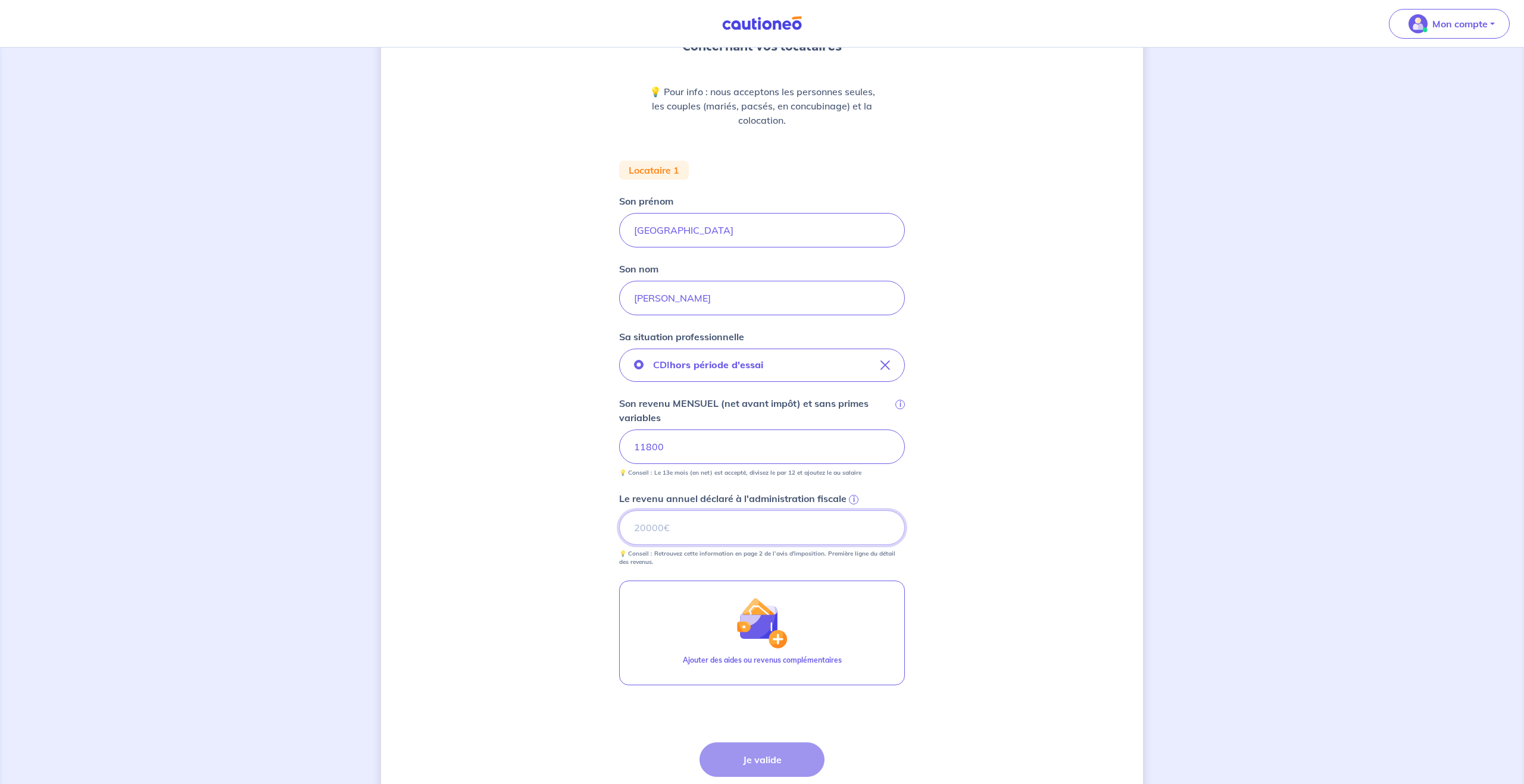
click at [690, 536] on input "Le revenu annuel déclaré à l'administration fiscale i" at bounding box center [762, 528] width 286 height 35
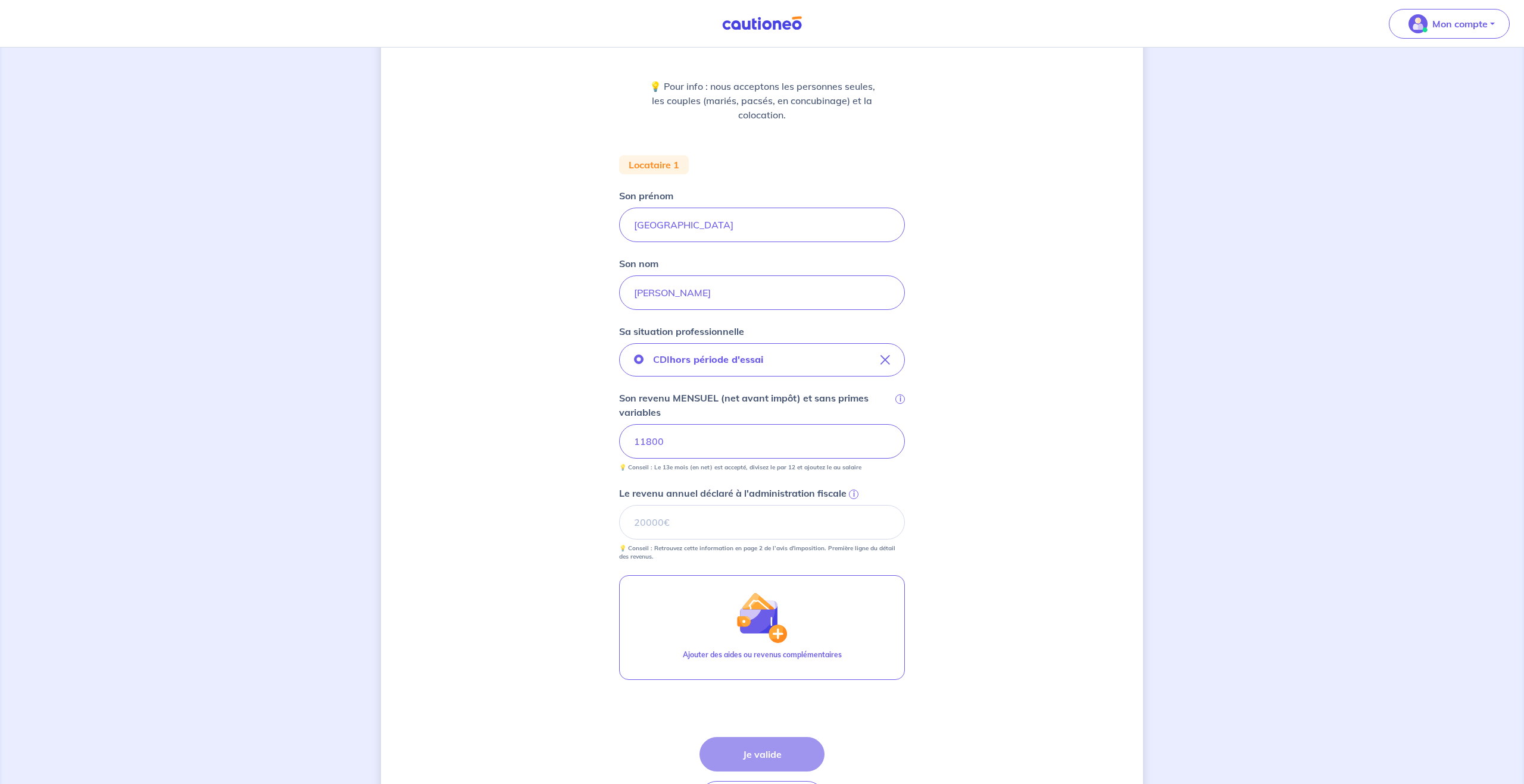
scroll to position [132, 0]
click at [772, 521] on input "Le revenu annuel déclaré à l'administration fiscale i" at bounding box center [762, 522] width 286 height 35
click at [667, 446] on input "11800" at bounding box center [762, 441] width 286 height 35
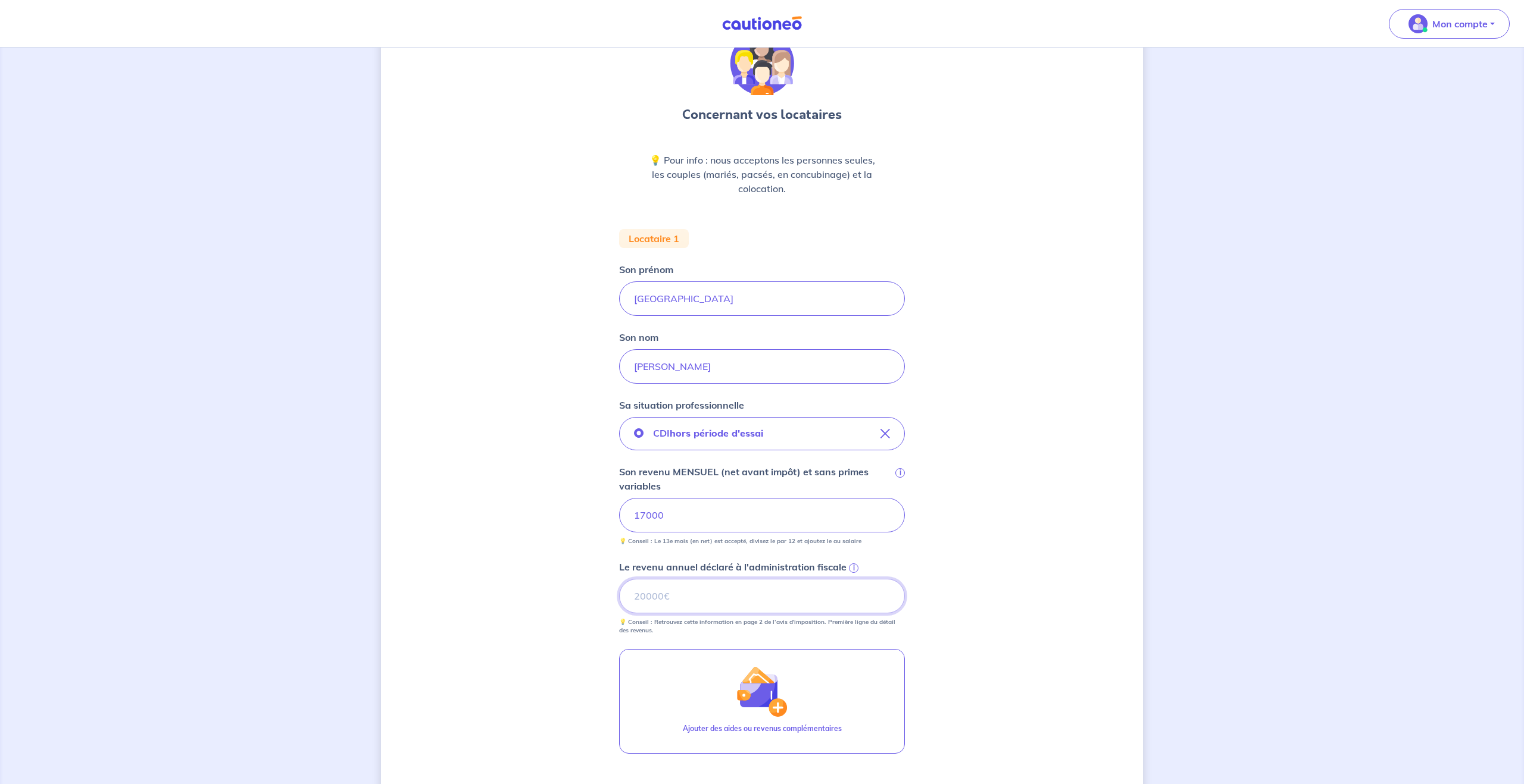
click at [678, 595] on input "Le revenu annuel déclaré à l'administration fiscale i" at bounding box center [762, 596] width 286 height 35
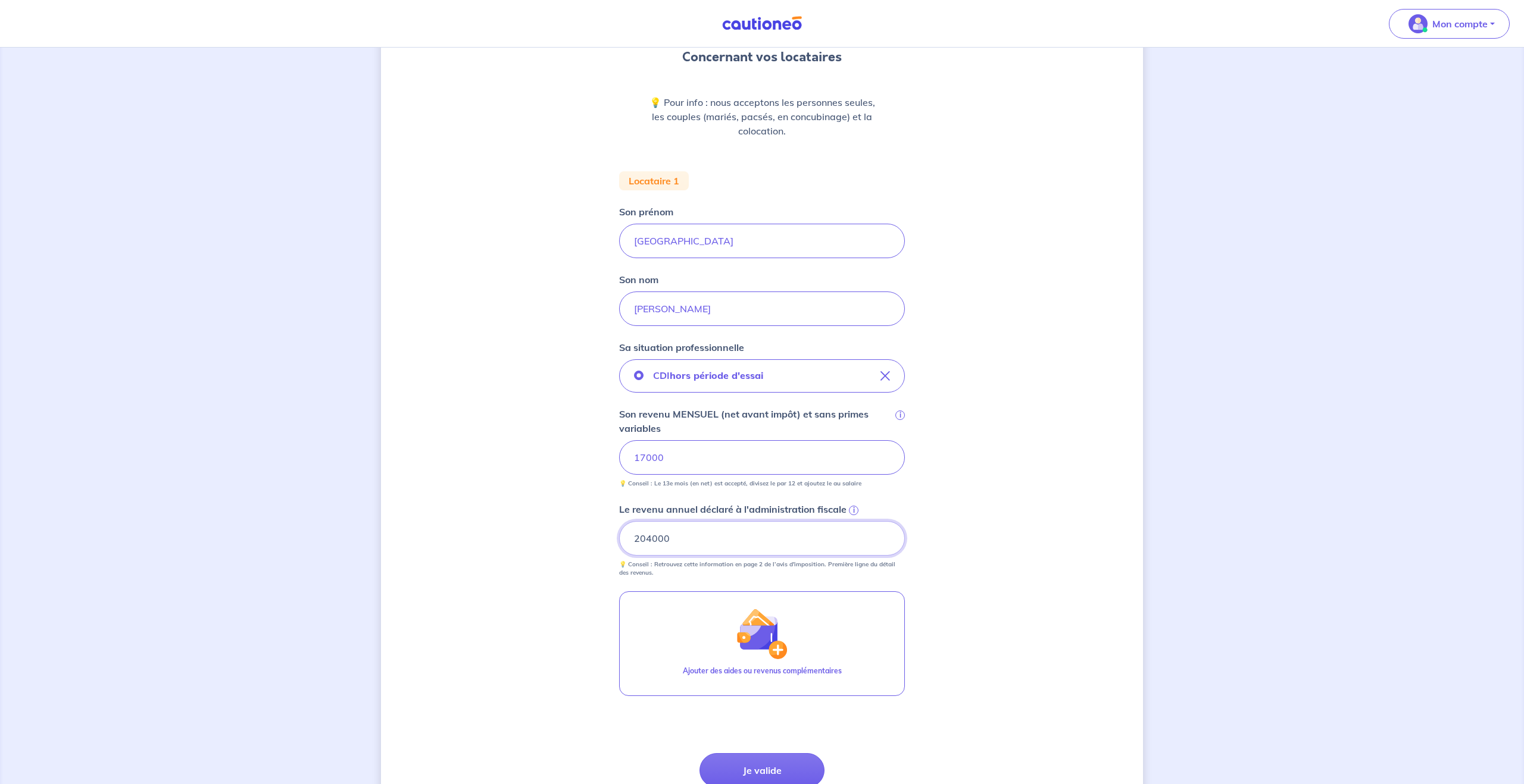
scroll to position [221, 0]
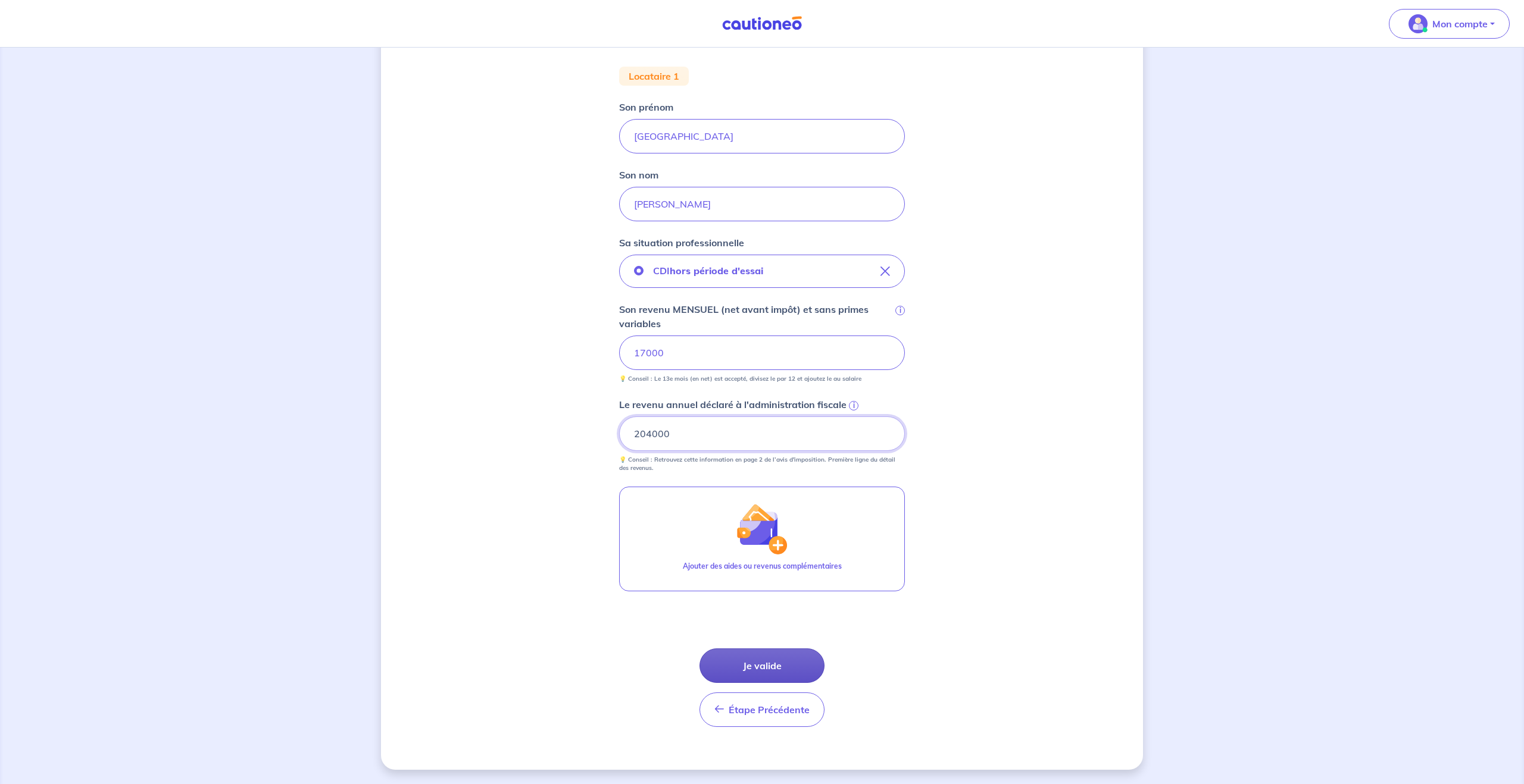
type input "204000"
click at [773, 669] on button "Je valide" at bounding box center [762, 665] width 125 height 35
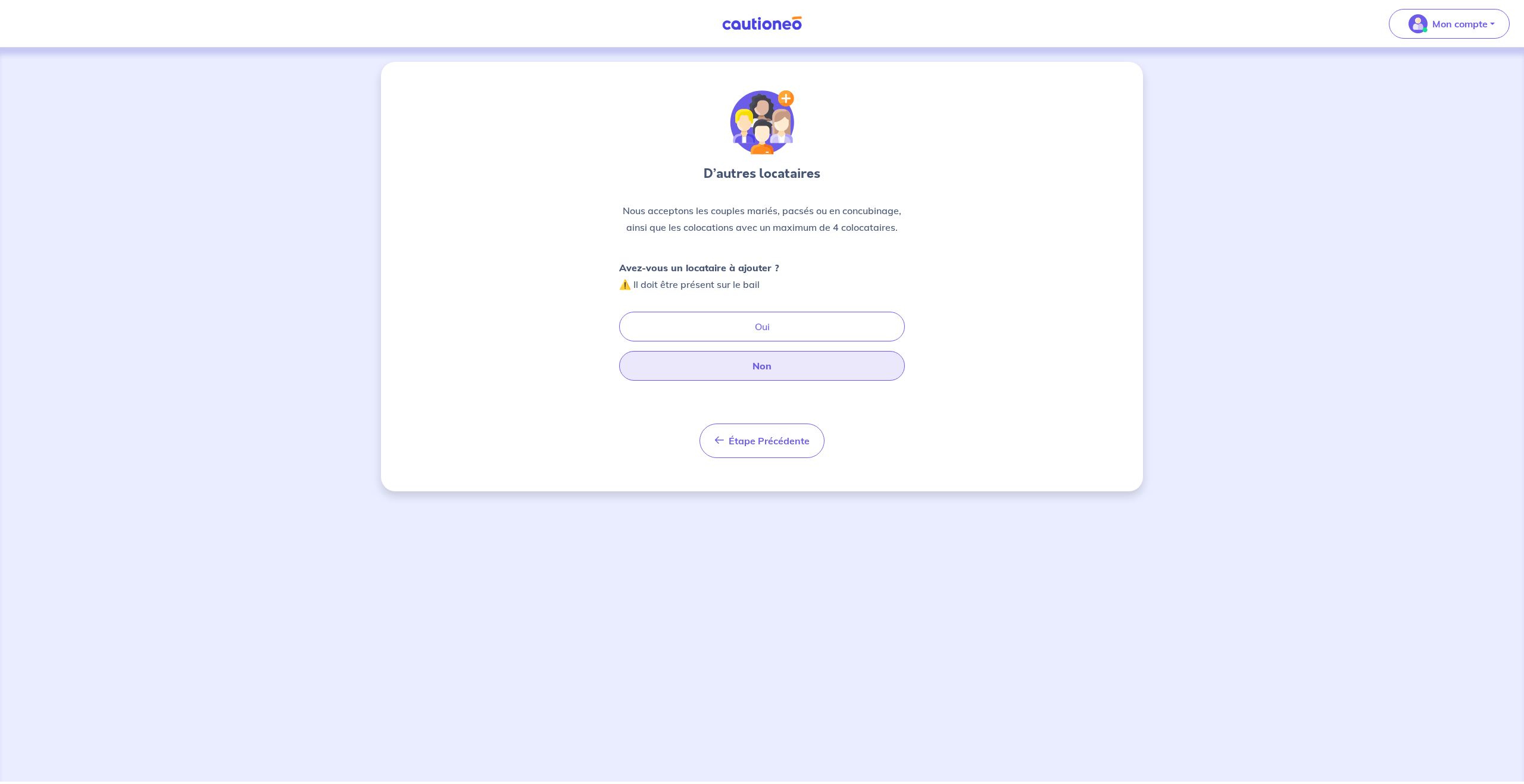
click at [764, 365] on button "Non" at bounding box center [762, 366] width 286 height 30
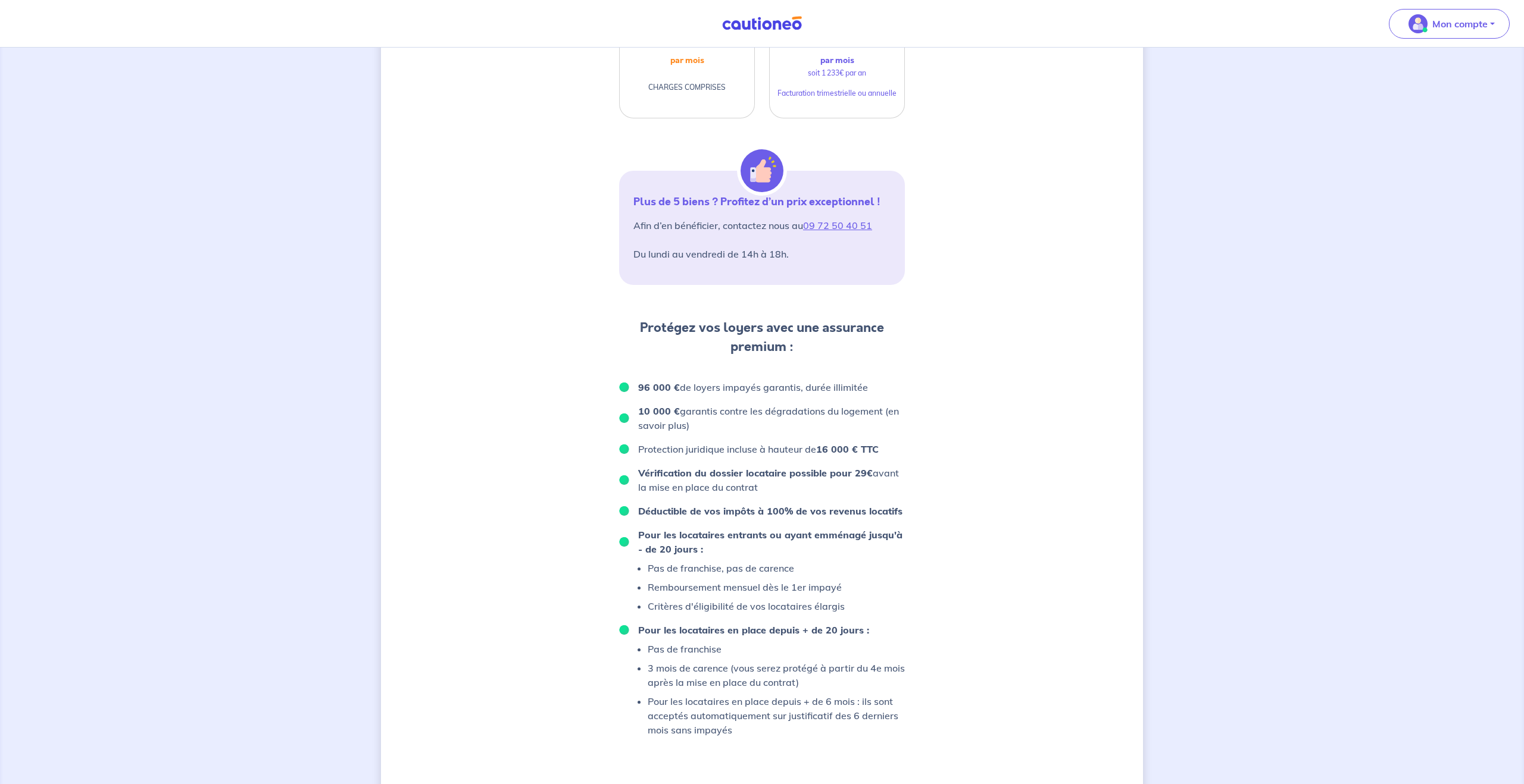
scroll to position [462, 0]
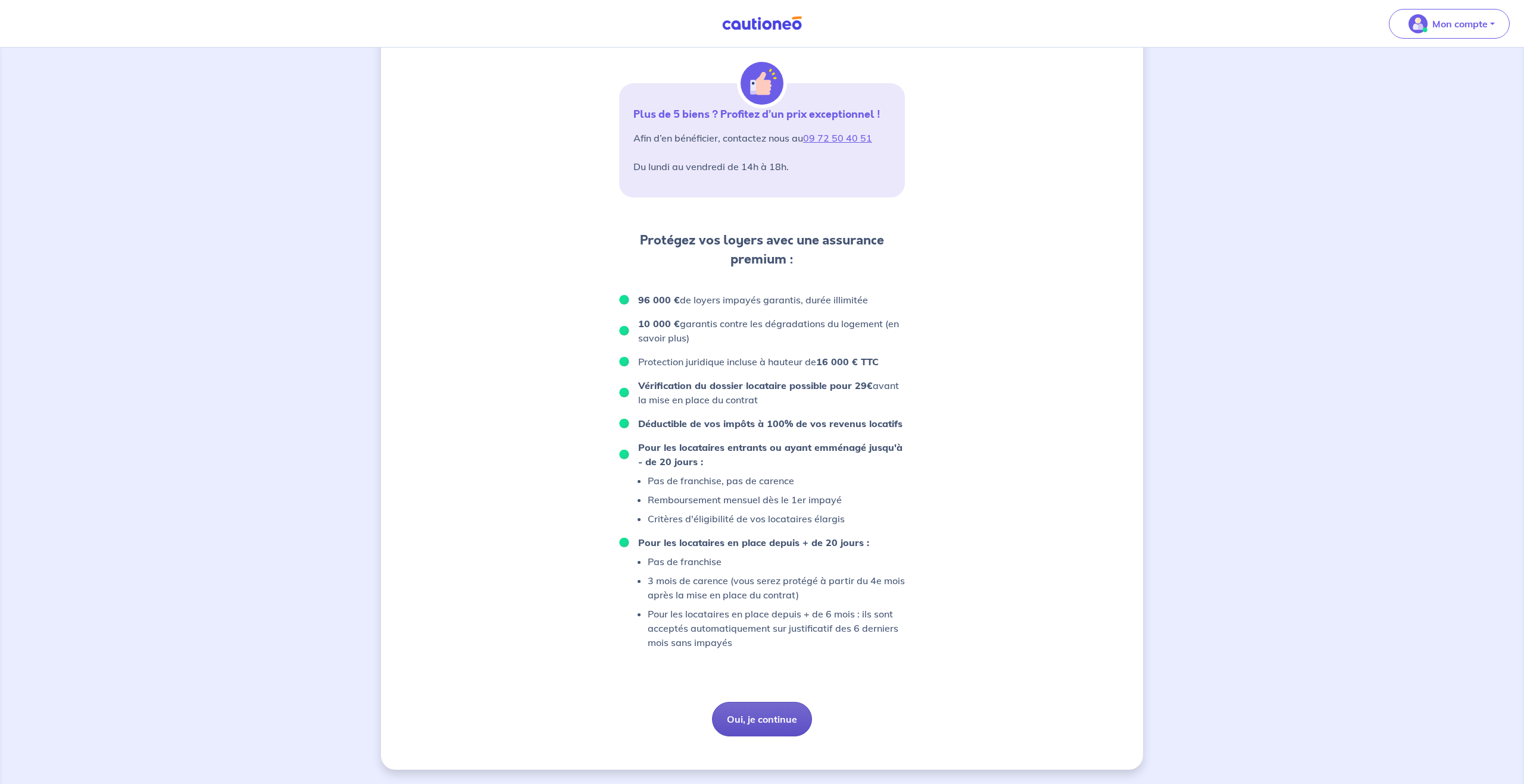
click at [758, 718] on button "Oui, je continue" at bounding box center [762, 719] width 100 height 35
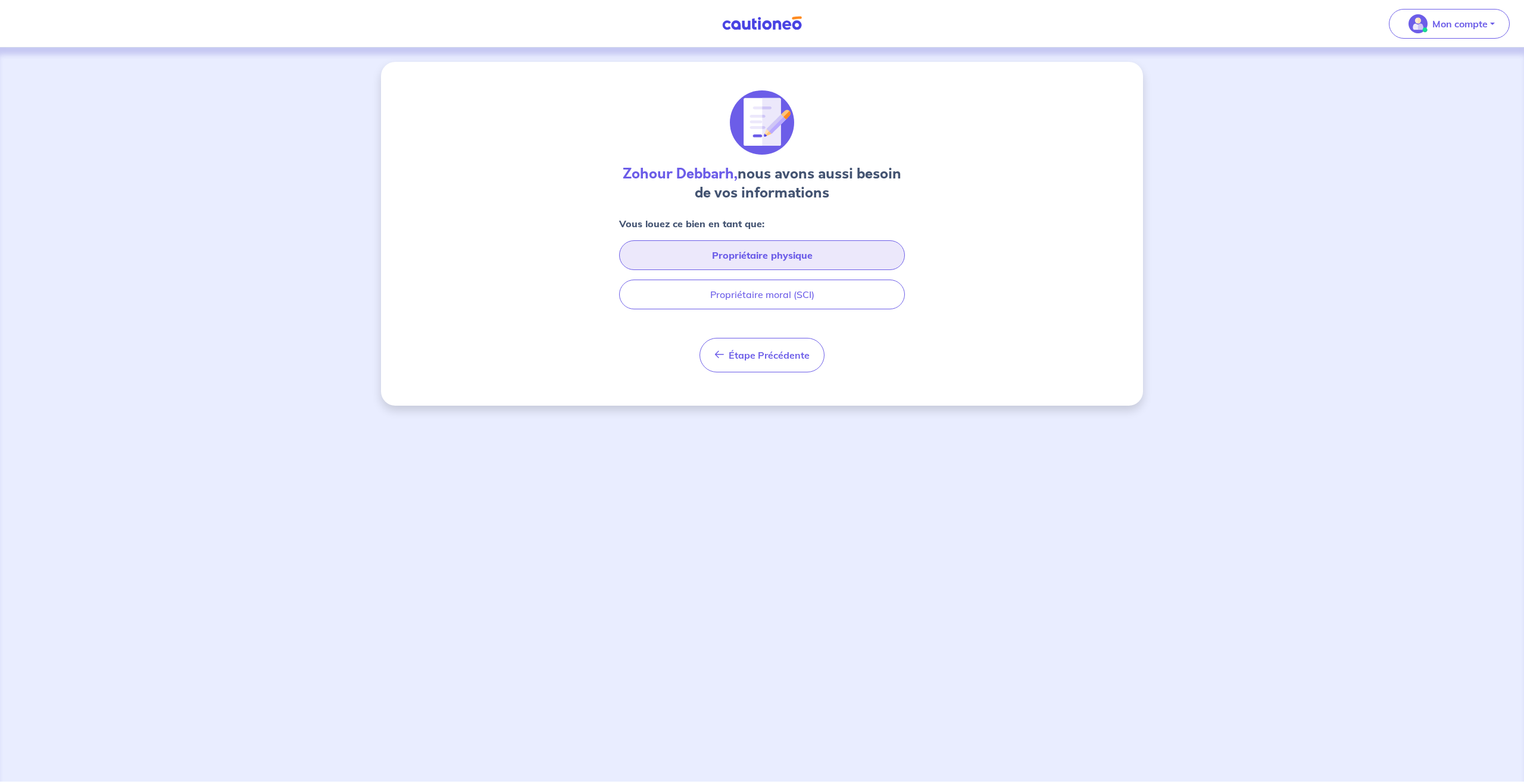
click at [766, 256] on button "Propriétaire physique" at bounding box center [762, 255] width 286 height 30
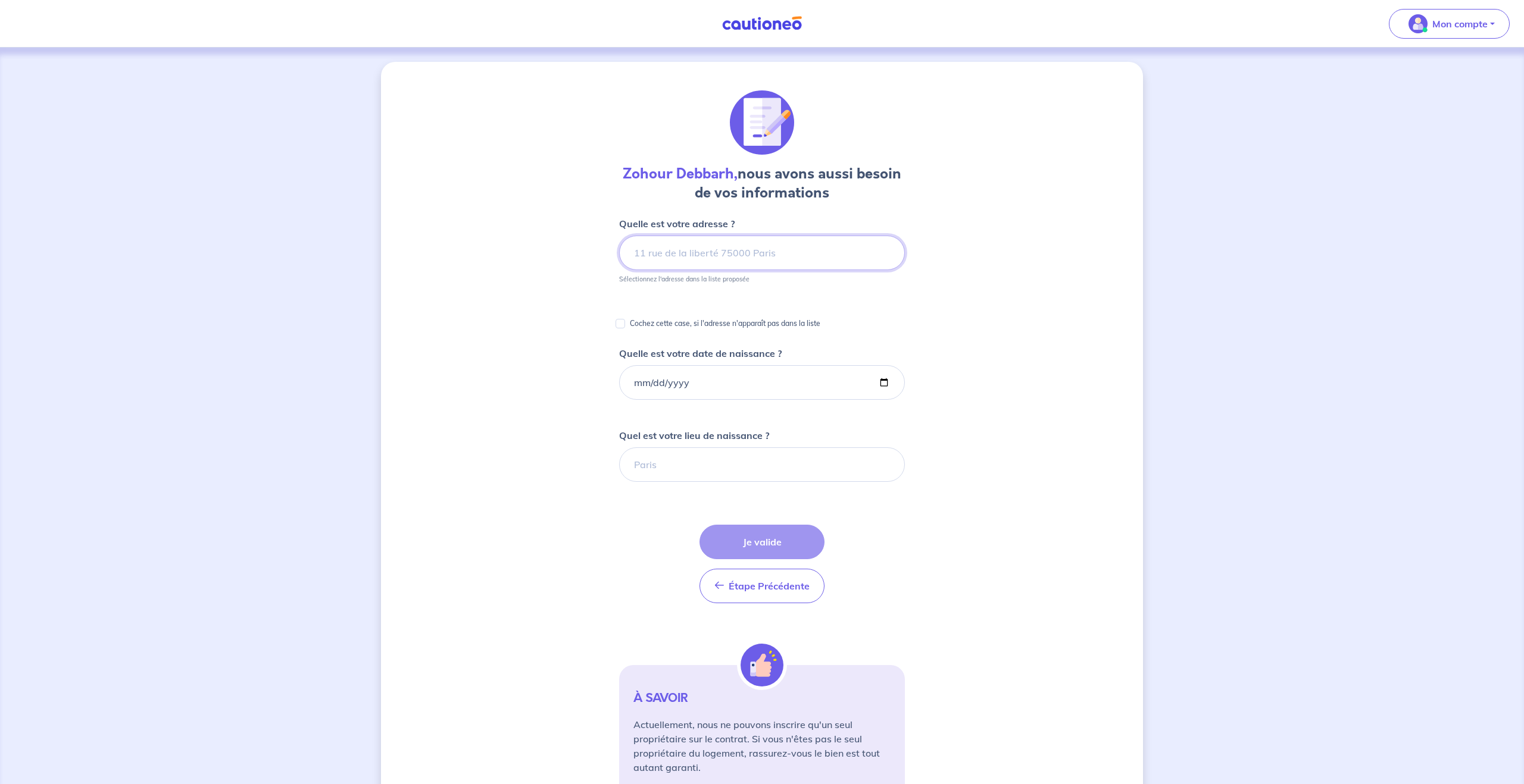
click at [766, 256] on input at bounding box center [762, 253] width 286 height 35
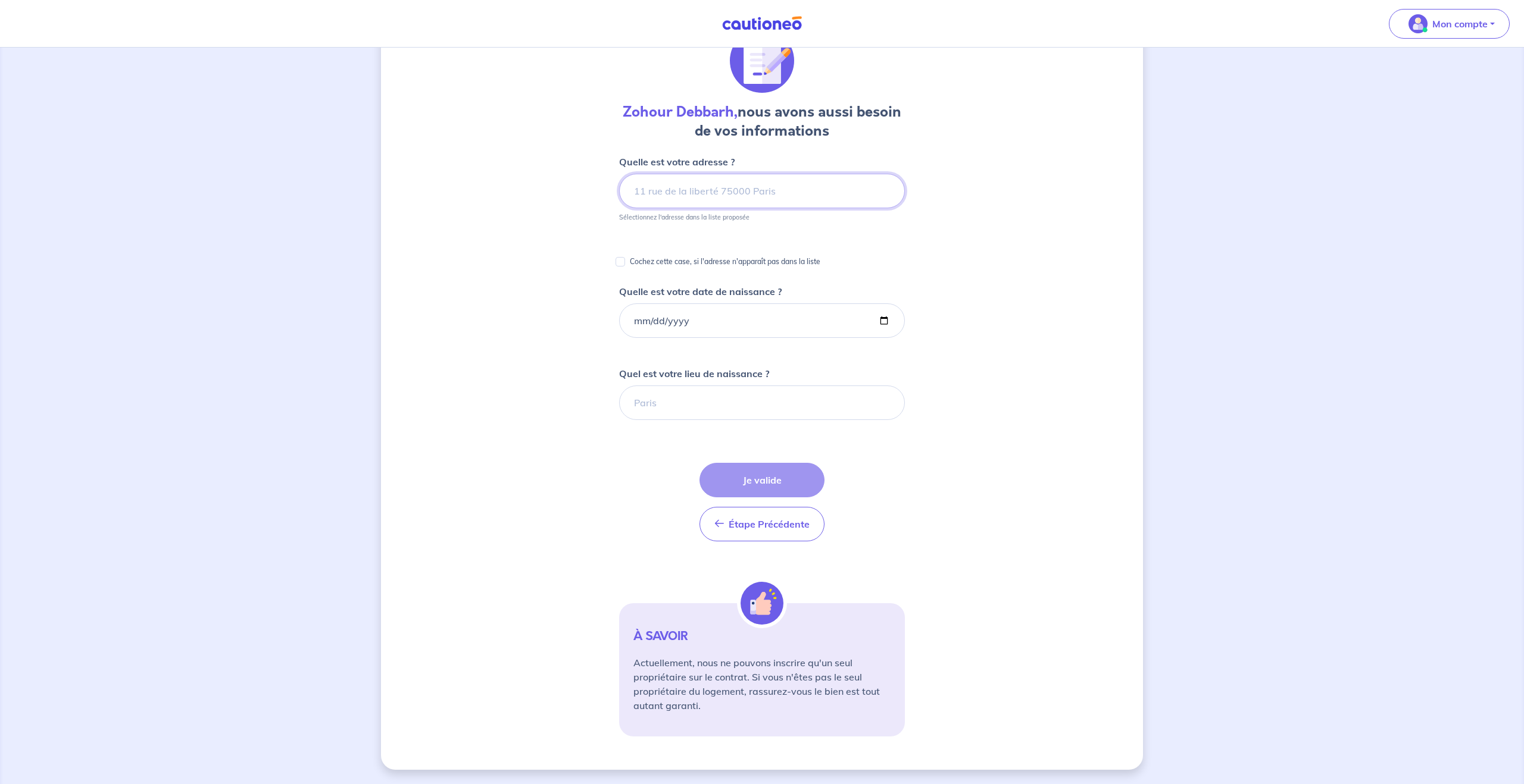
click at [703, 196] on input at bounding box center [762, 191] width 286 height 35
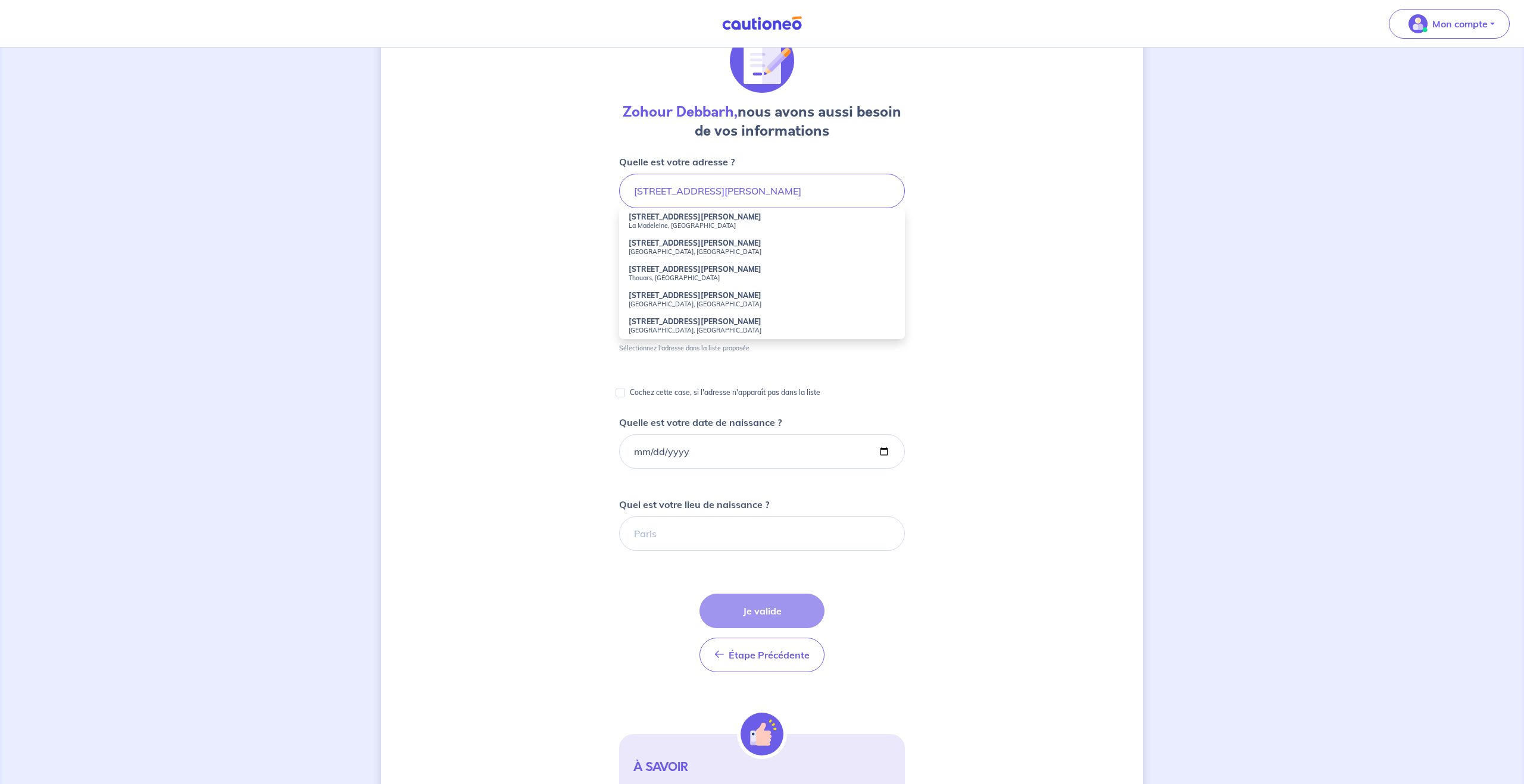
click at [689, 226] on small "La Madeleine, [GEOGRAPHIC_DATA]" at bounding box center [762, 225] width 267 height 8
type input "[STREET_ADDRESS][PERSON_NAME]"
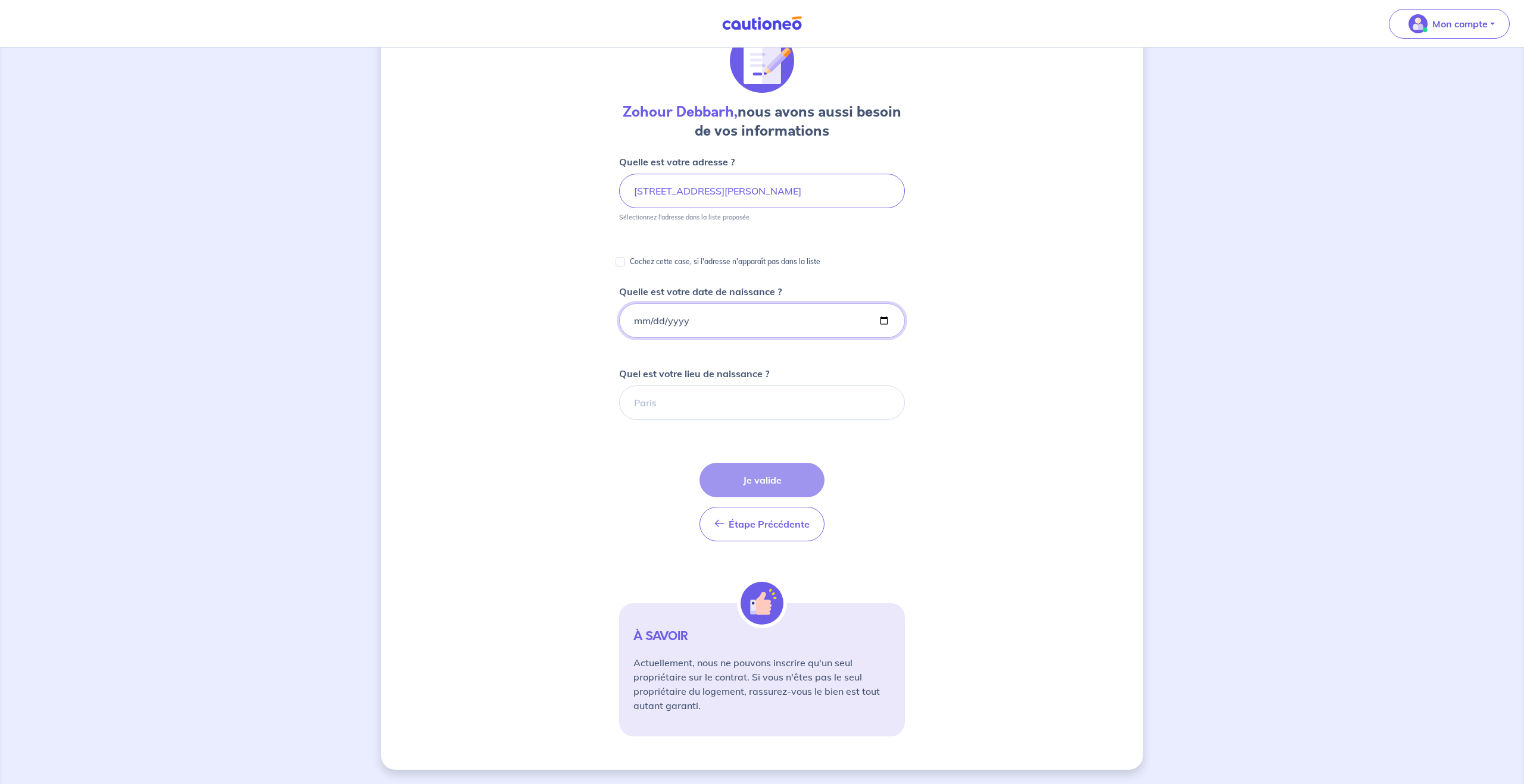
click at [687, 322] on input "Quelle est votre date de naissance ?" at bounding box center [762, 320] width 286 height 35
type input "[DATE]"
click at [700, 412] on input "Quel est votre lieu de naissance ?" at bounding box center [762, 403] width 286 height 35
type input "r"
type input "[GEOGRAPHIC_DATA]"
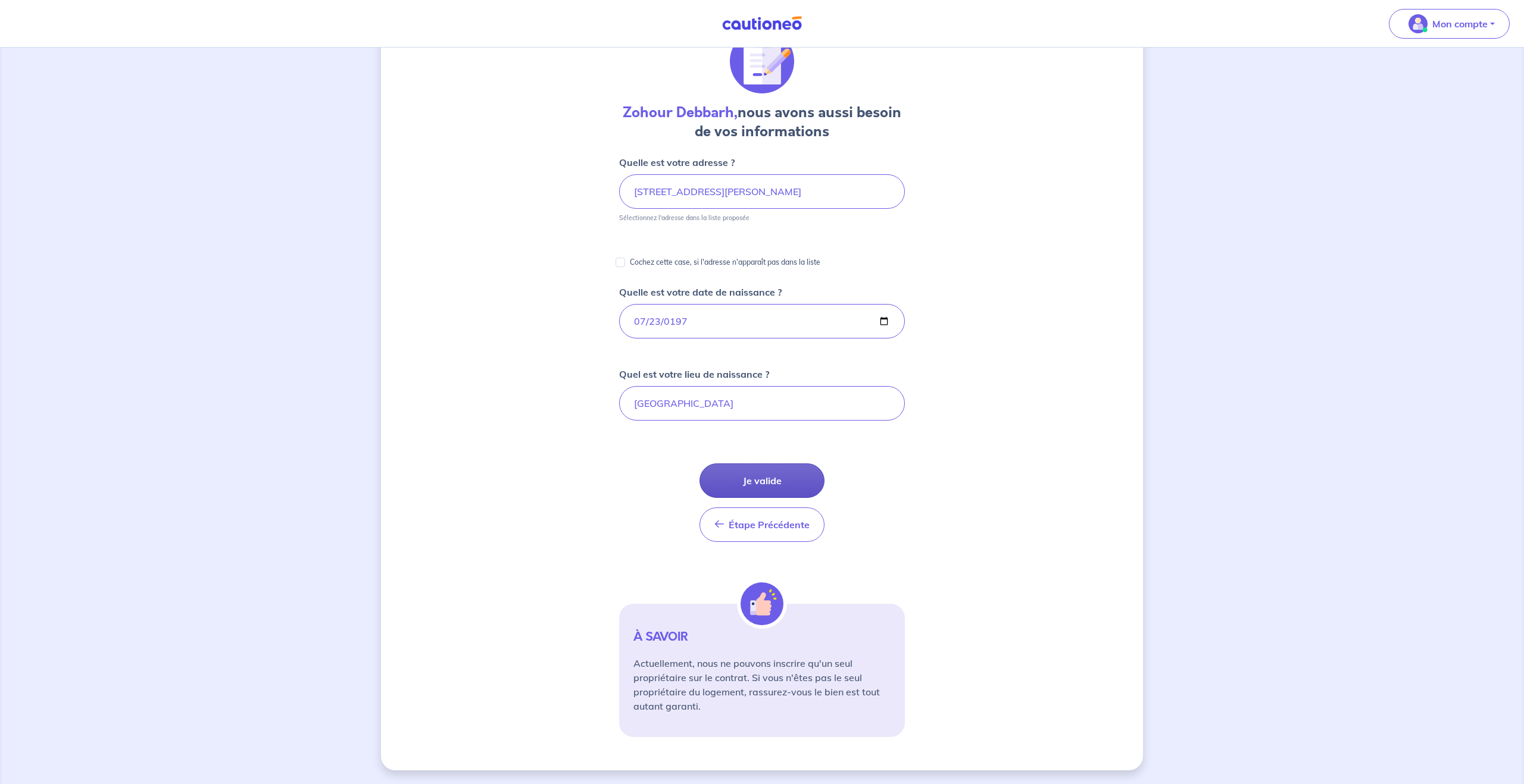
click at [761, 491] on button "Je valide" at bounding box center [762, 481] width 125 height 35
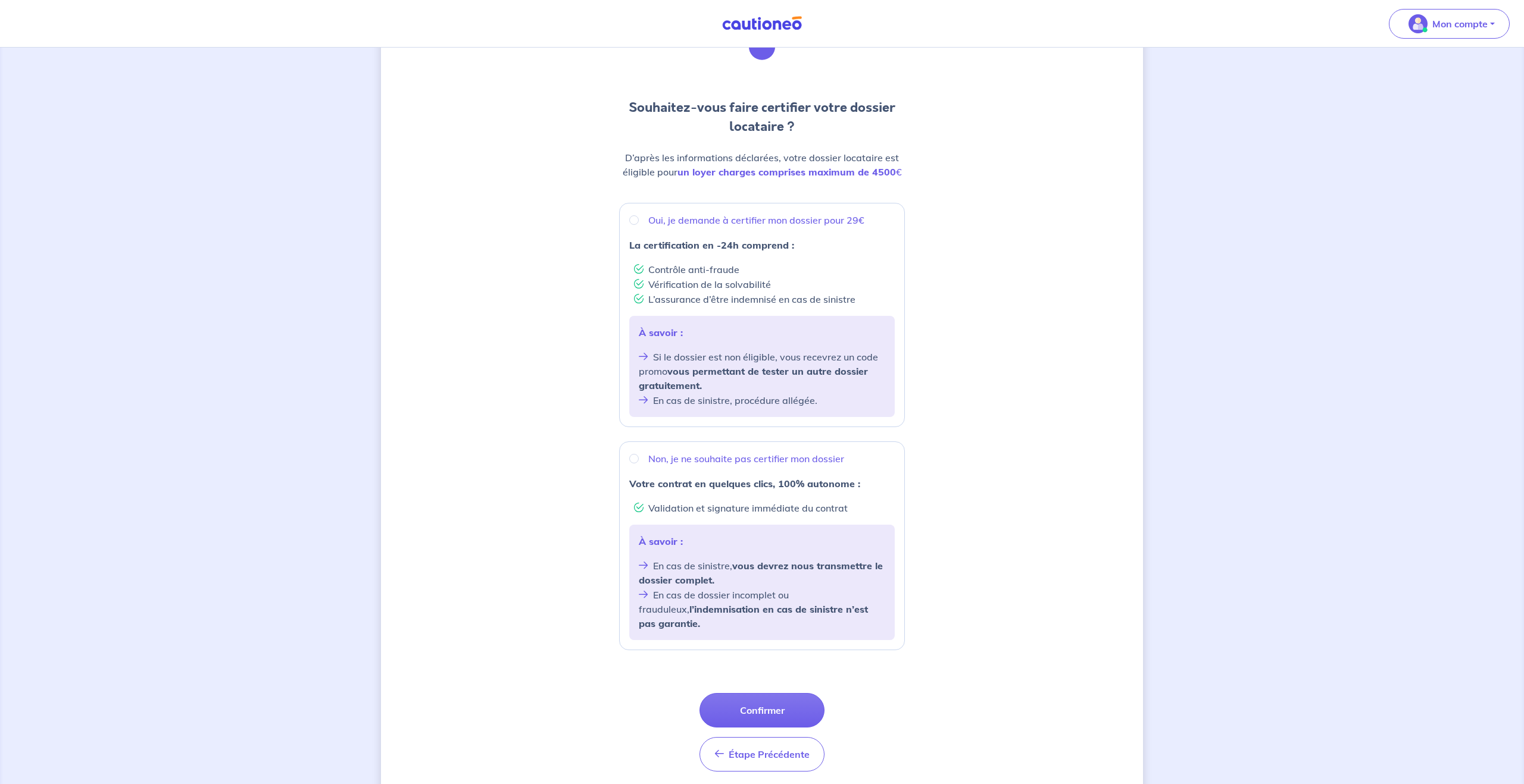
scroll to position [106, 0]
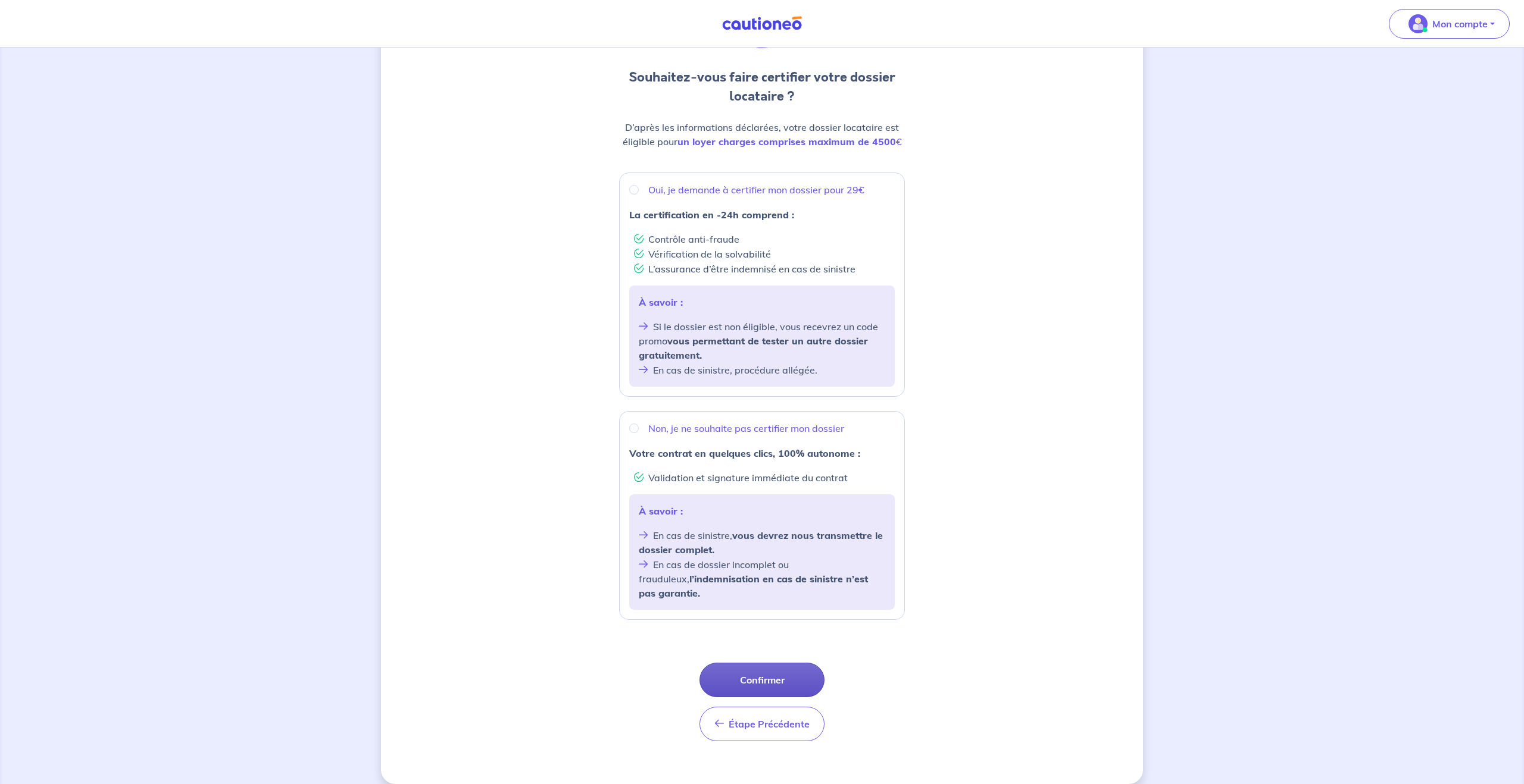
click at [762, 672] on button "Confirmer" at bounding box center [762, 680] width 125 height 35
click at [637, 190] on input "Oui, je demande à certifier mon dossier pour 29€" at bounding box center [634, 189] width 9 height 9
radio input "true"
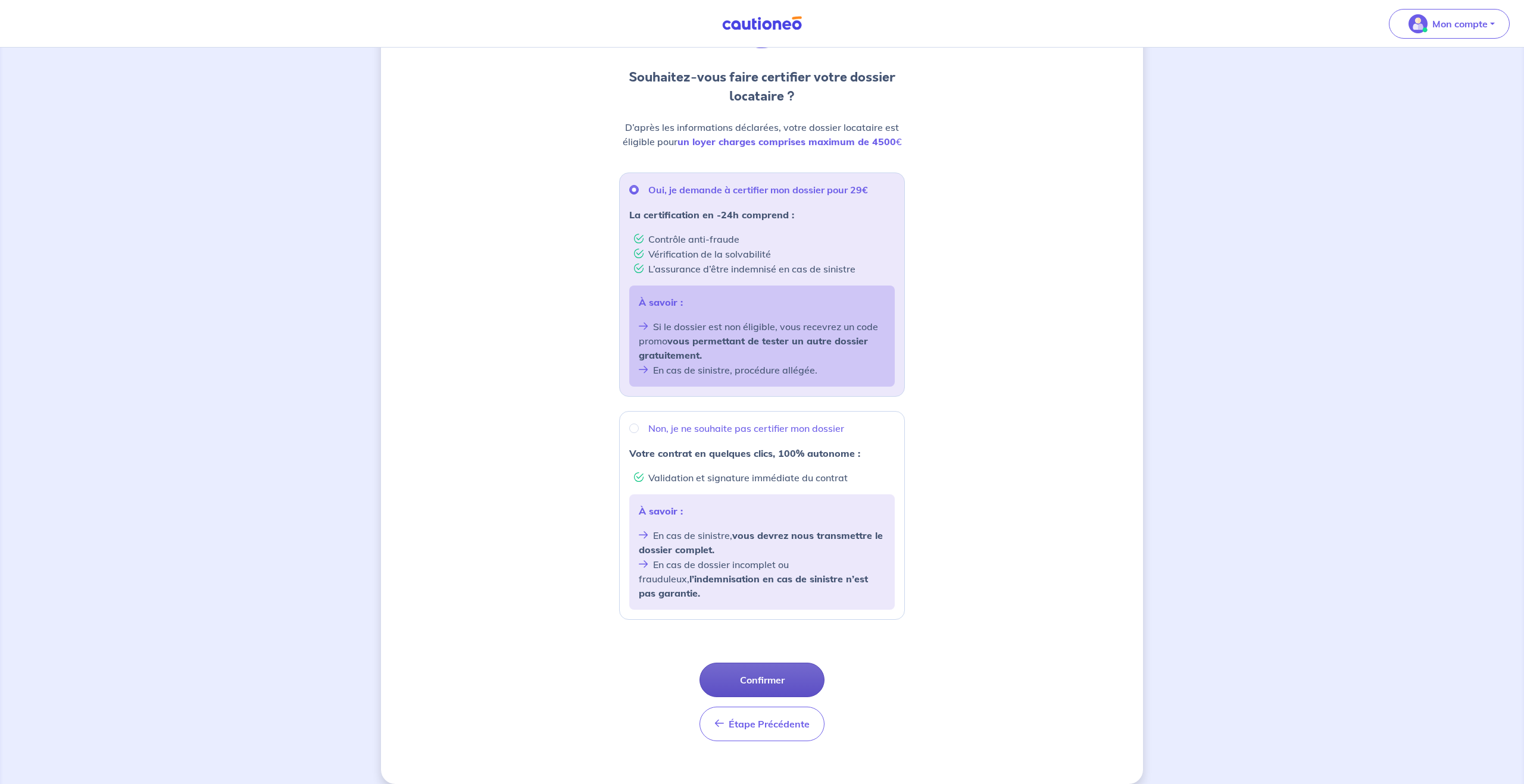
click at [766, 666] on button "Confirmer" at bounding box center [762, 680] width 125 height 35
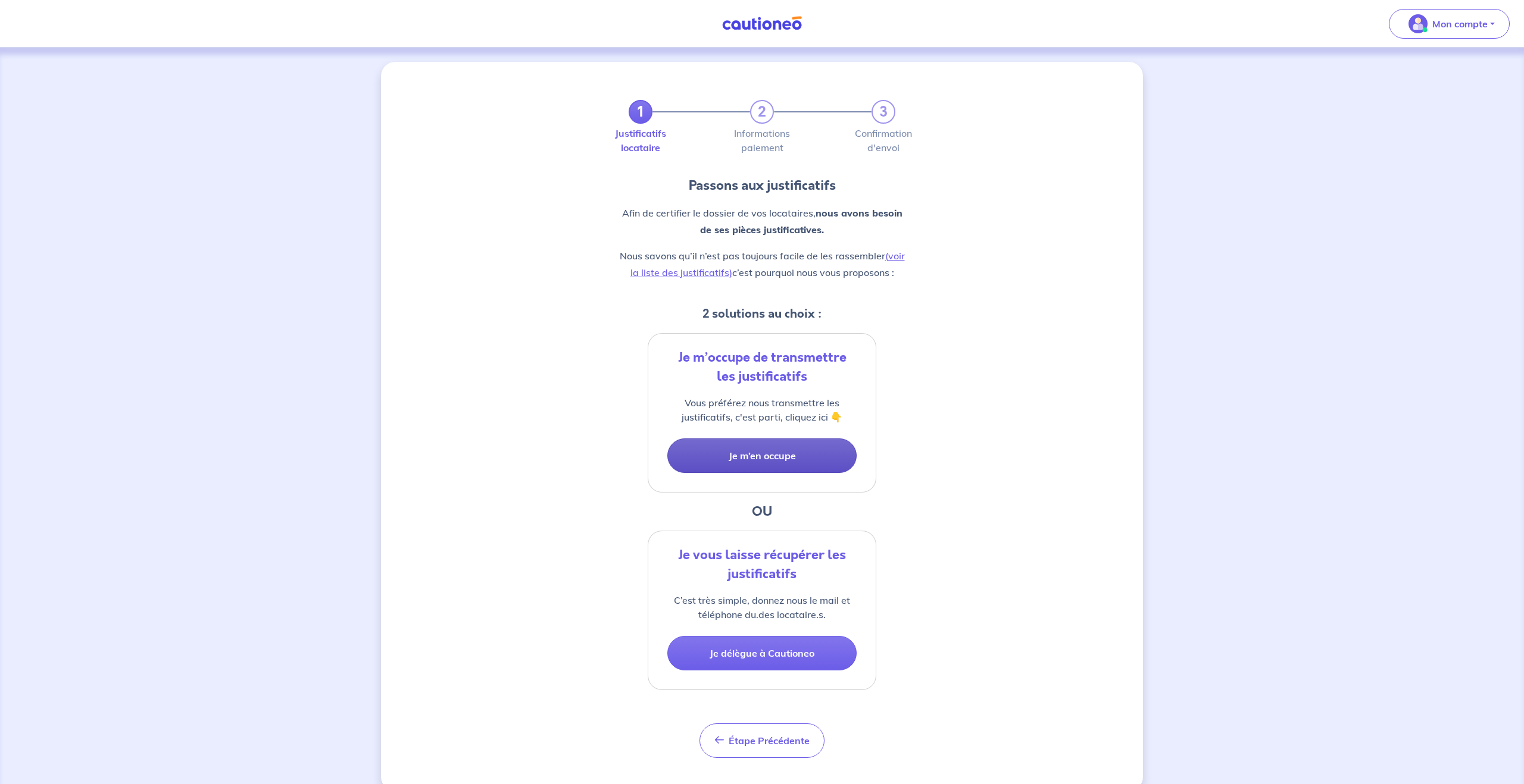
click at [780, 460] on button "Je m’en occupe" at bounding box center [762, 456] width 190 height 35
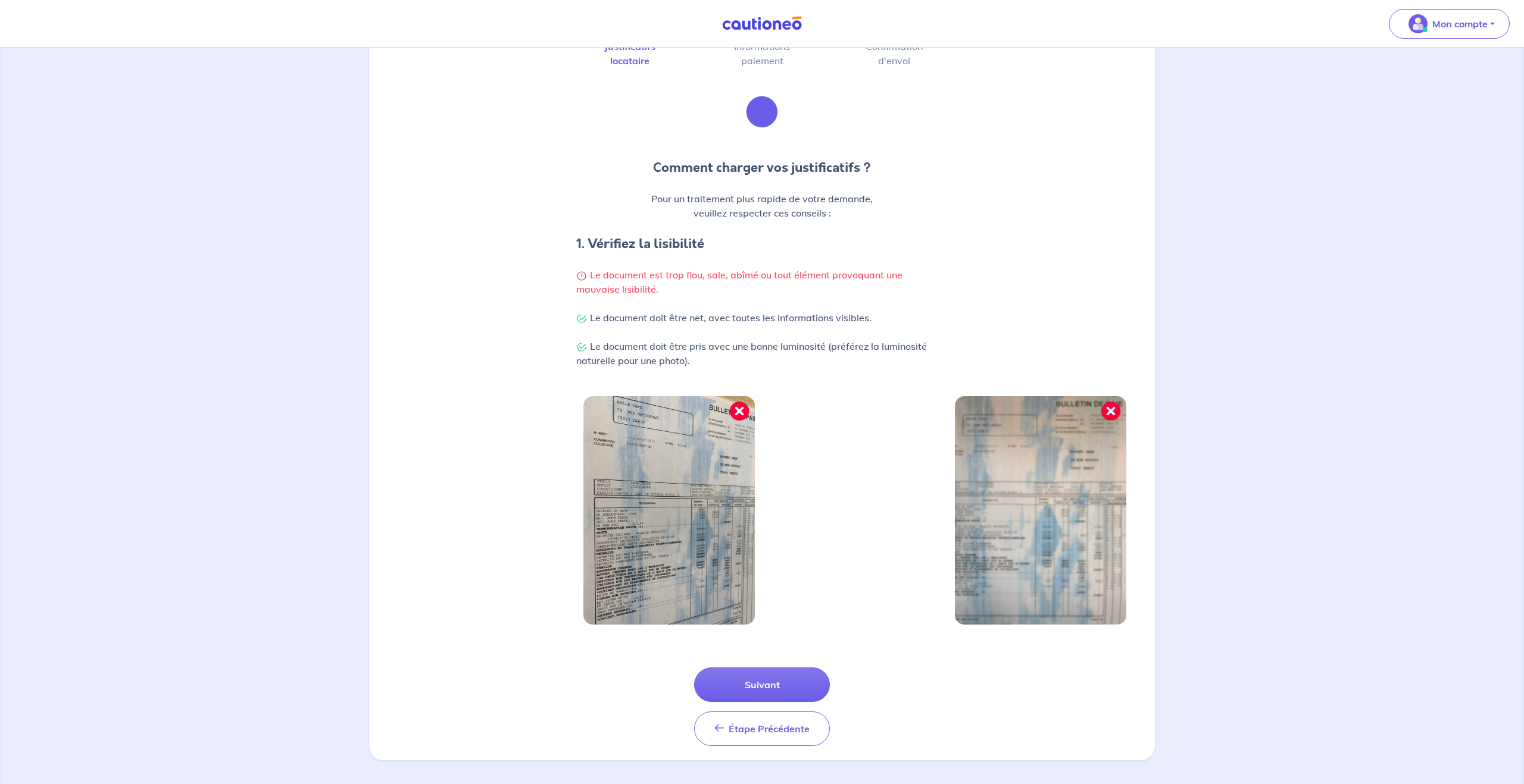
scroll to position [68, 0]
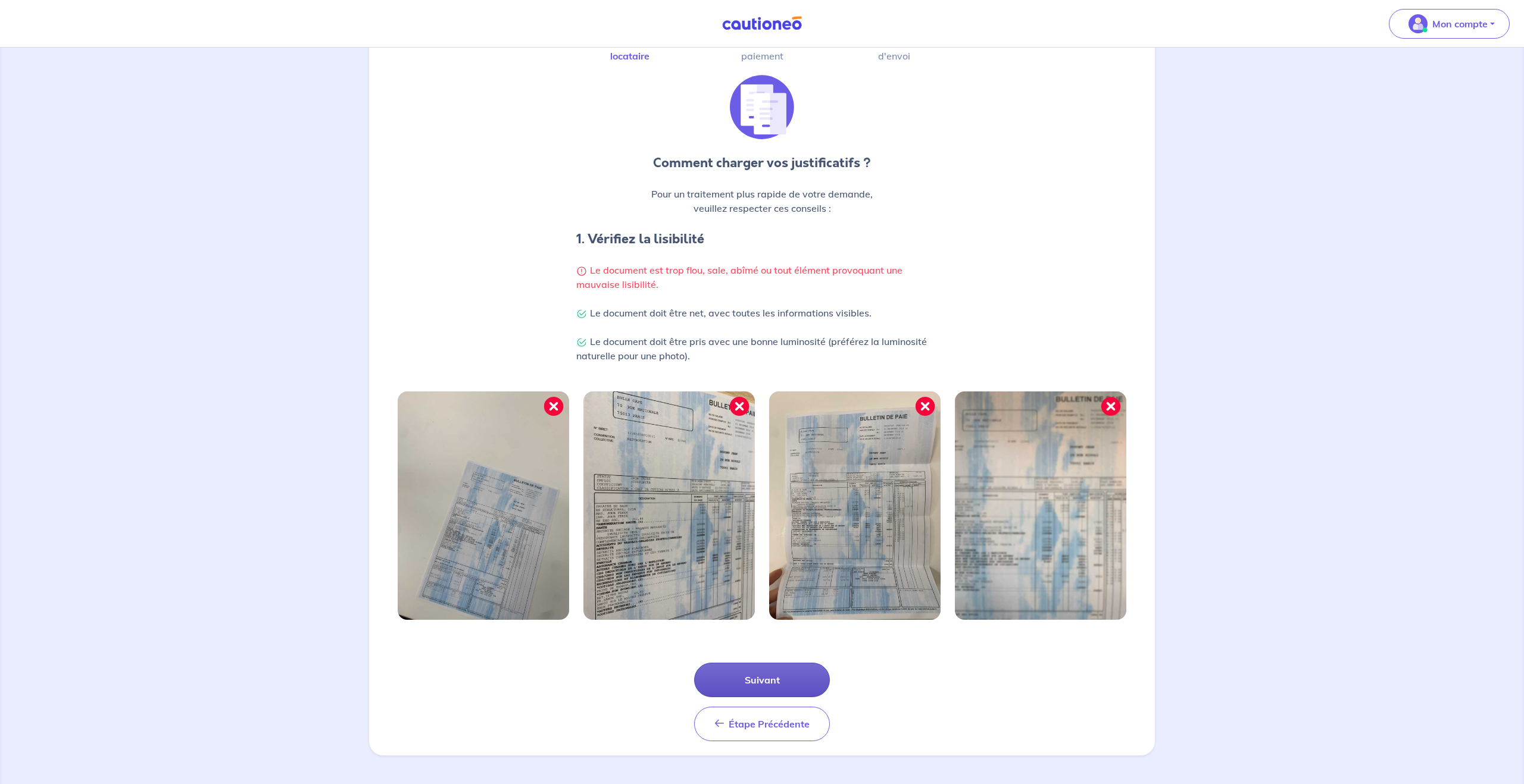
click at [780, 675] on button "Suivant" at bounding box center [762, 680] width 136 height 35
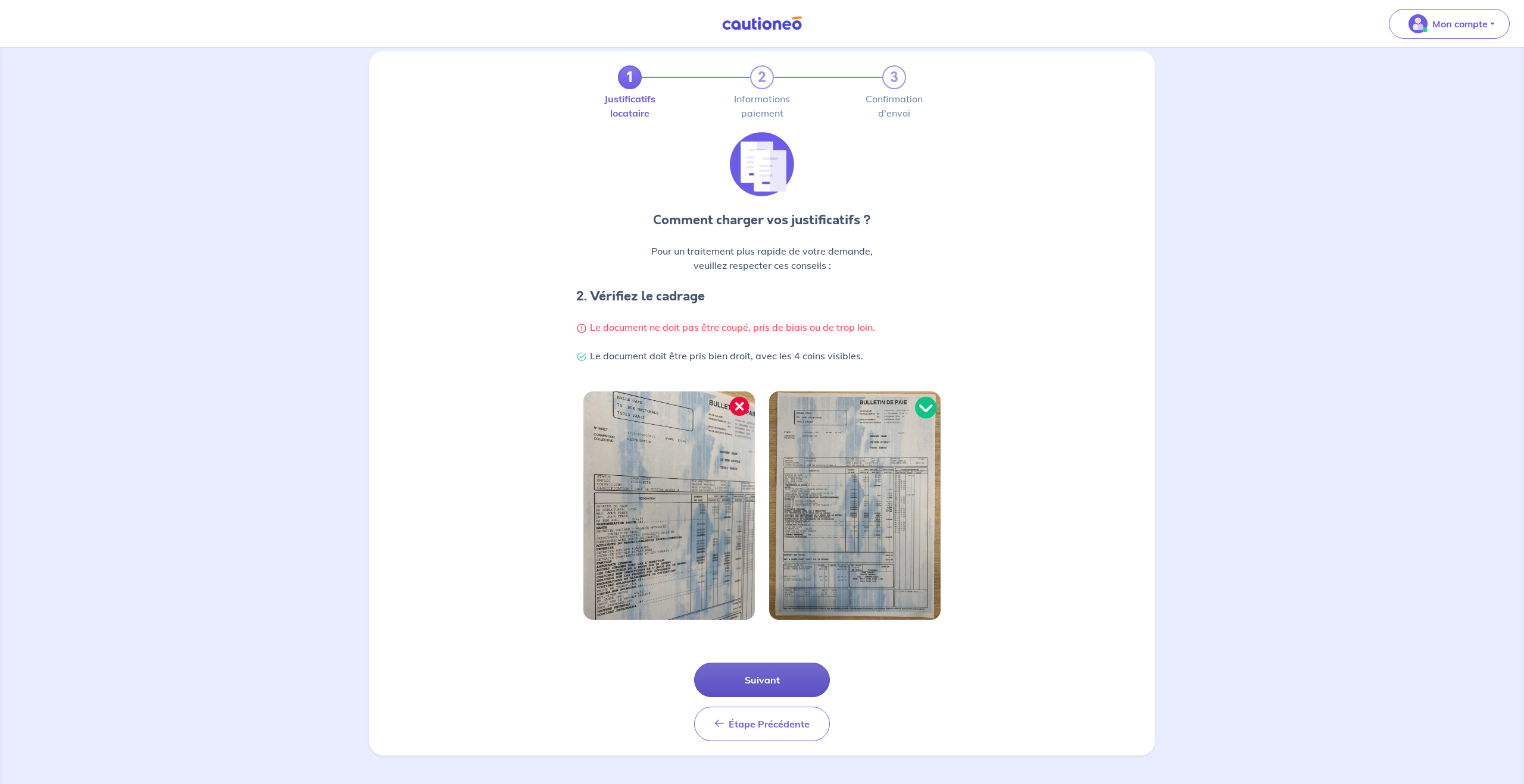
scroll to position [0, 0]
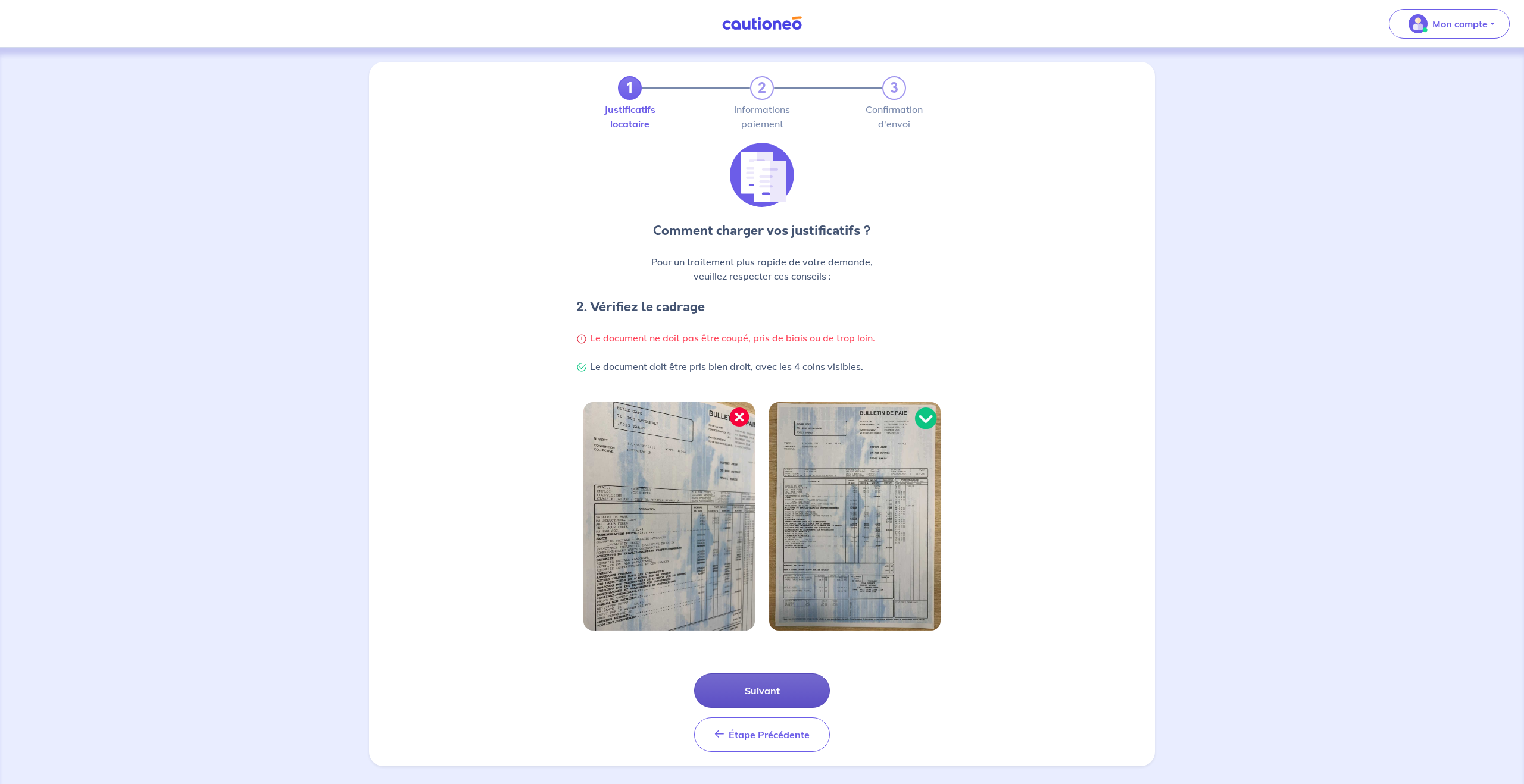
click at [780, 682] on button "Suivant" at bounding box center [762, 691] width 136 height 35
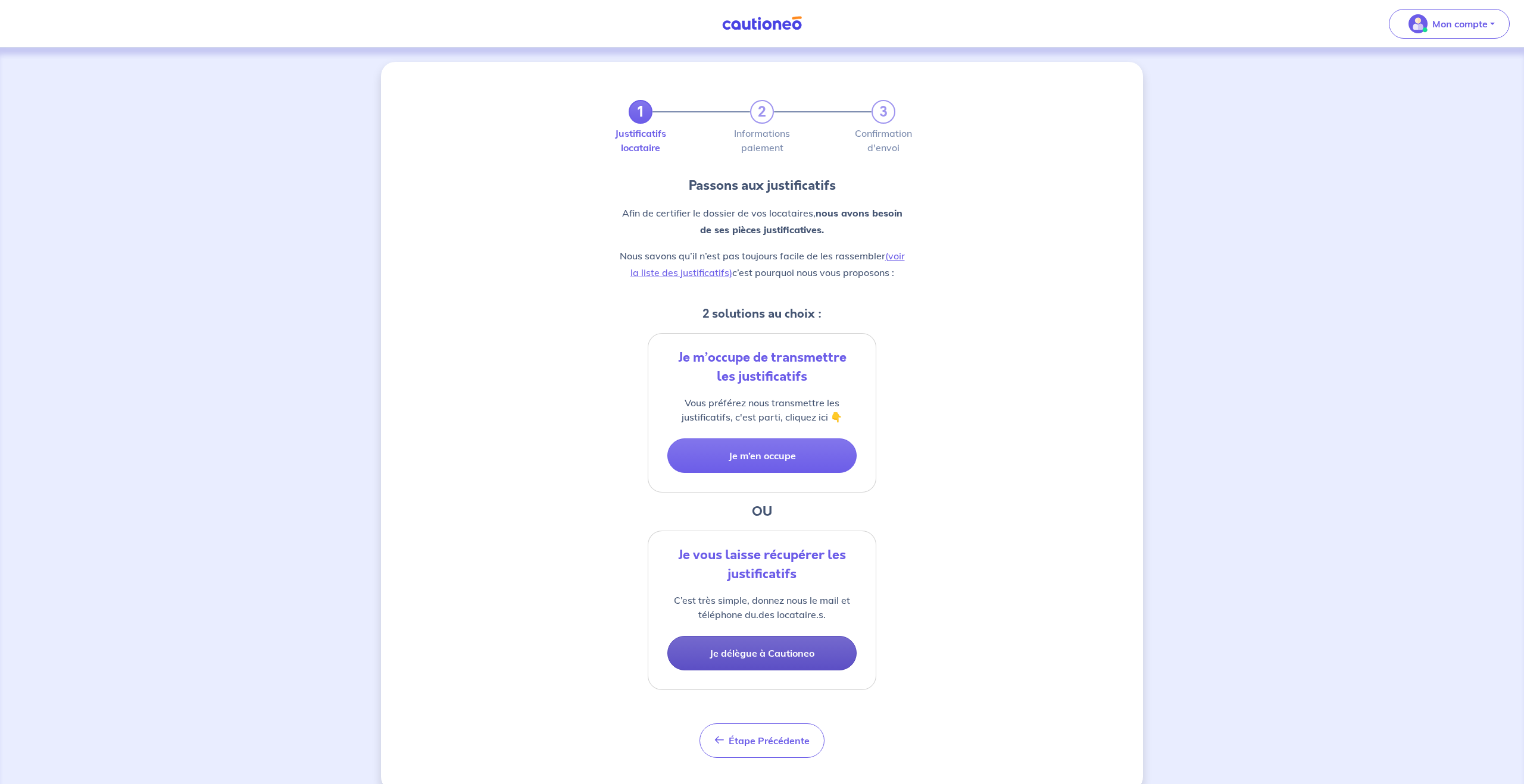
scroll to position [22, 0]
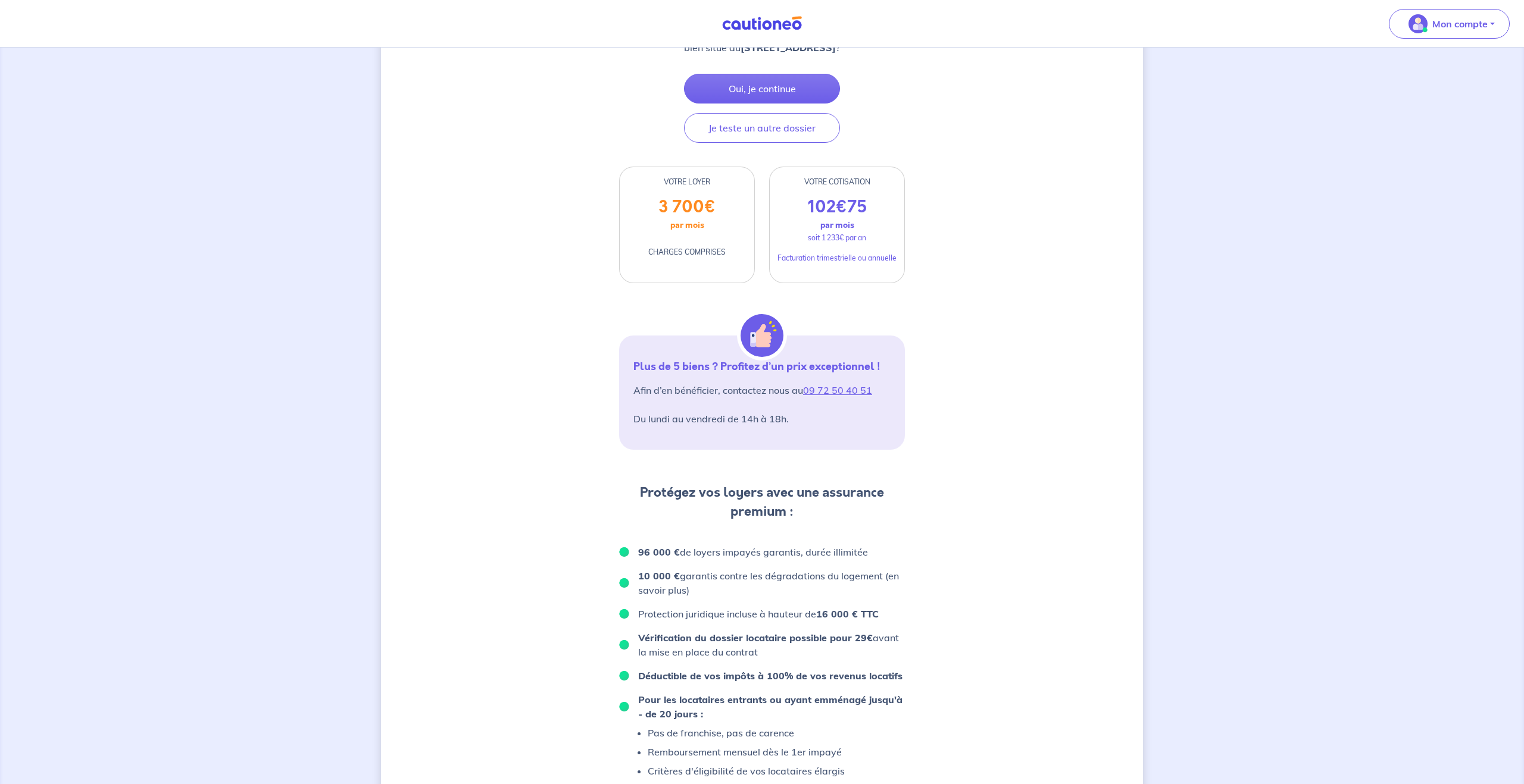
scroll to position [210, 0]
